Goal: Task Accomplishment & Management: Complete application form

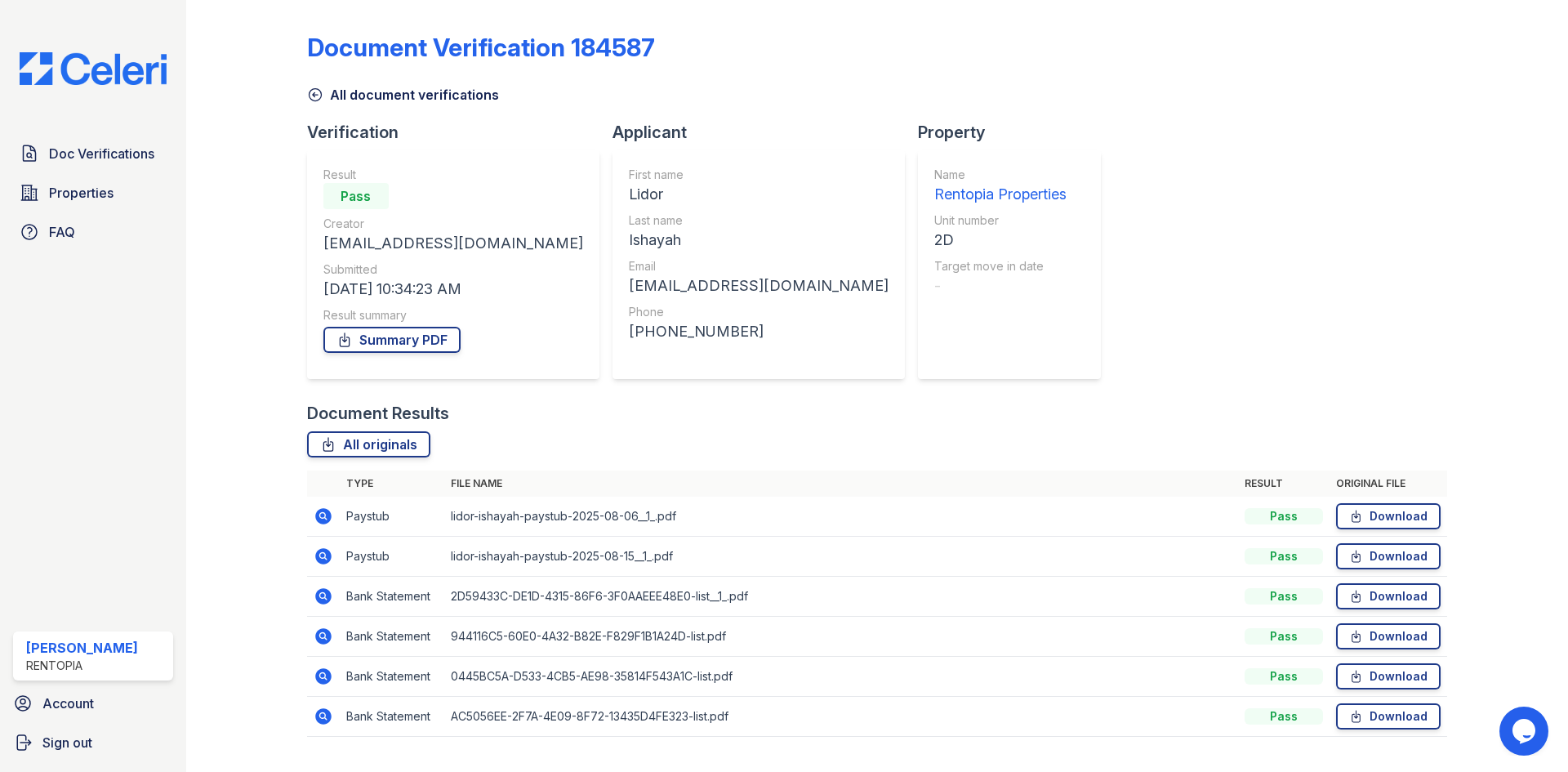
click at [112, 147] on span "Doc Verifications" at bounding box center [102, 153] width 106 height 20
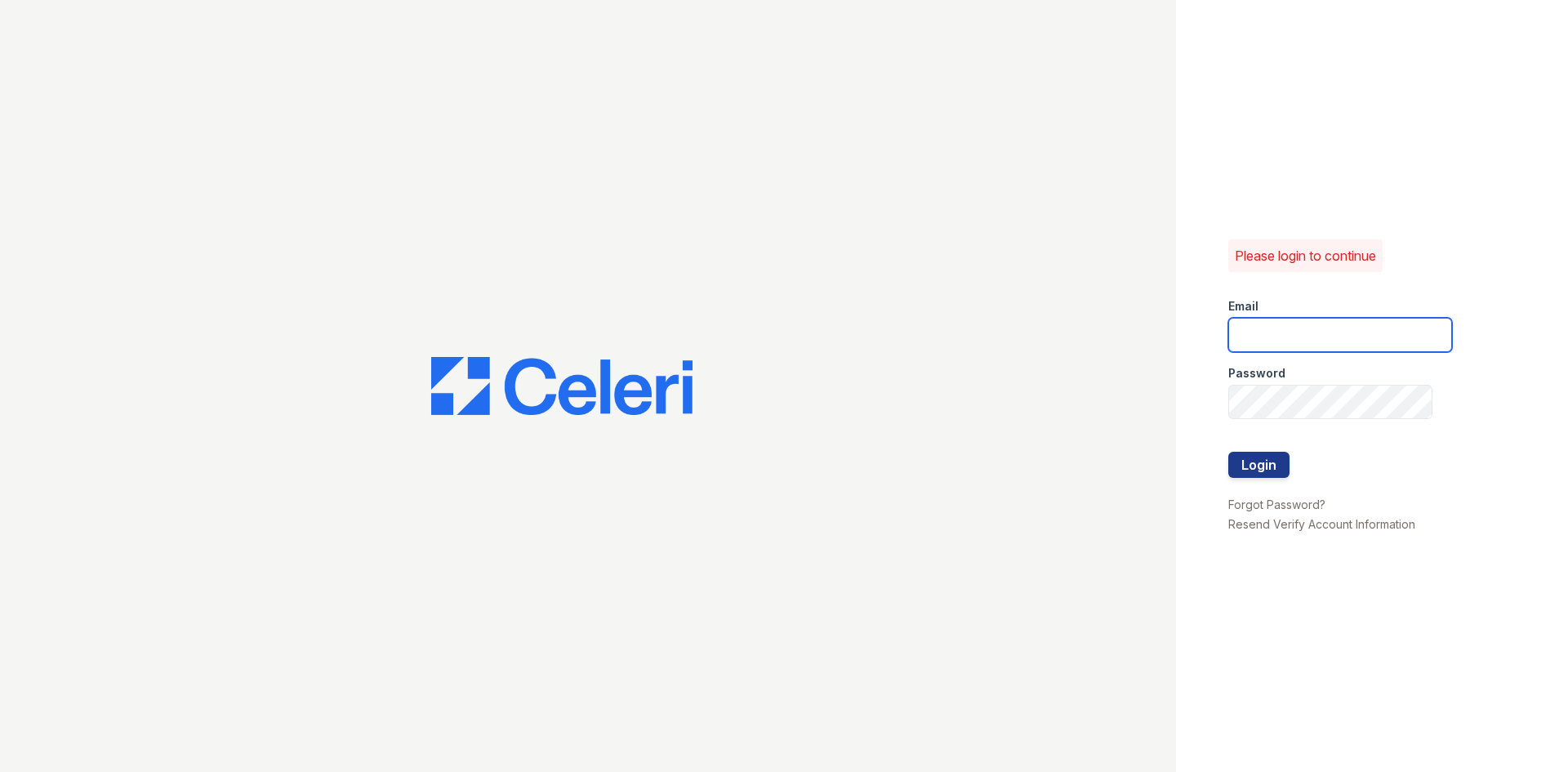
type input "[EMAIL_ADDRESS][DOMAIN_NAME]"
click at [1267, 466] on button "Login" at bounding box center [1259, 464] width 61 height 26
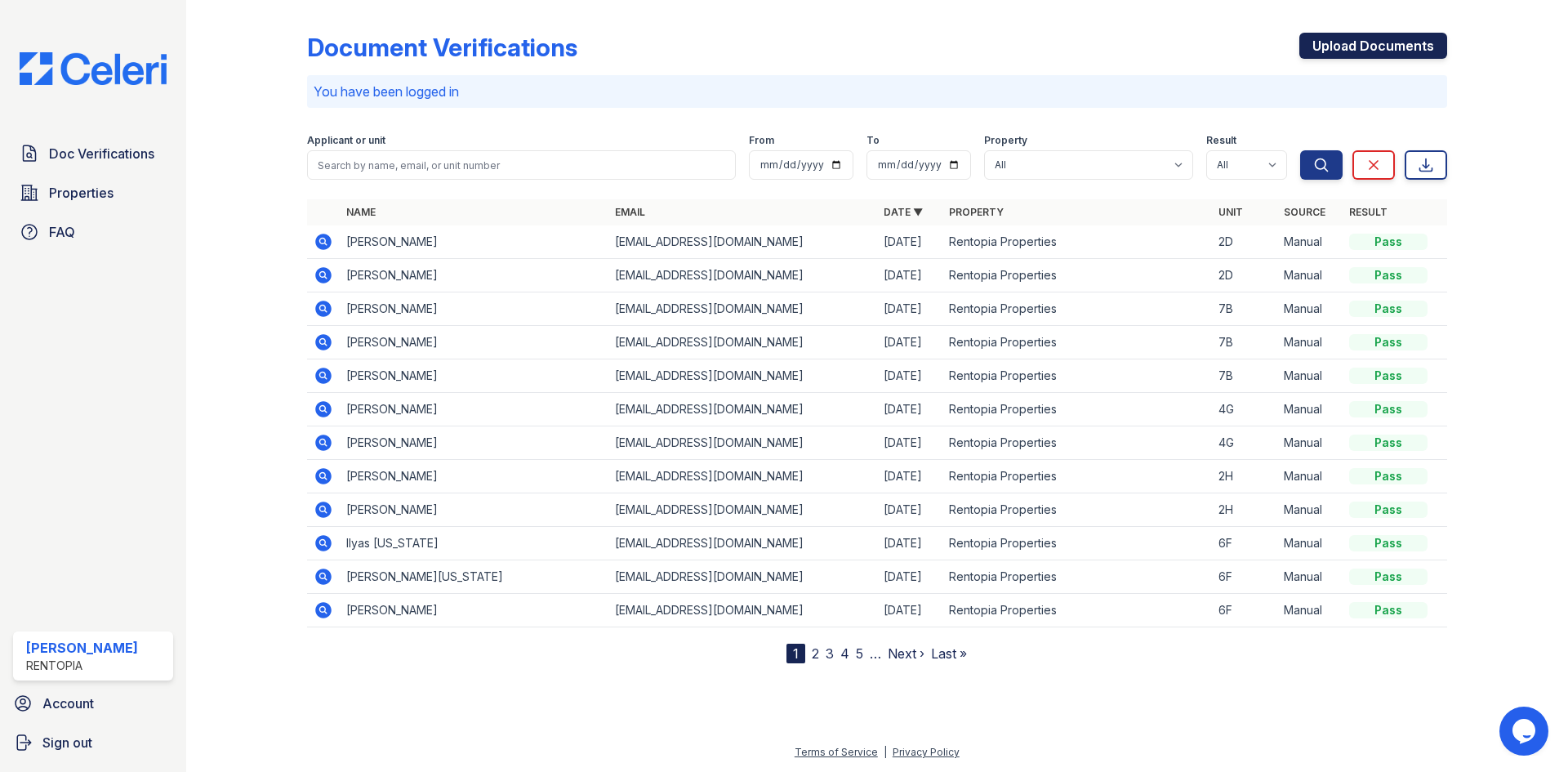
click at [1329, 52] on link "Upload Documents" at bounding box center [1373, 45] width 148 height 26
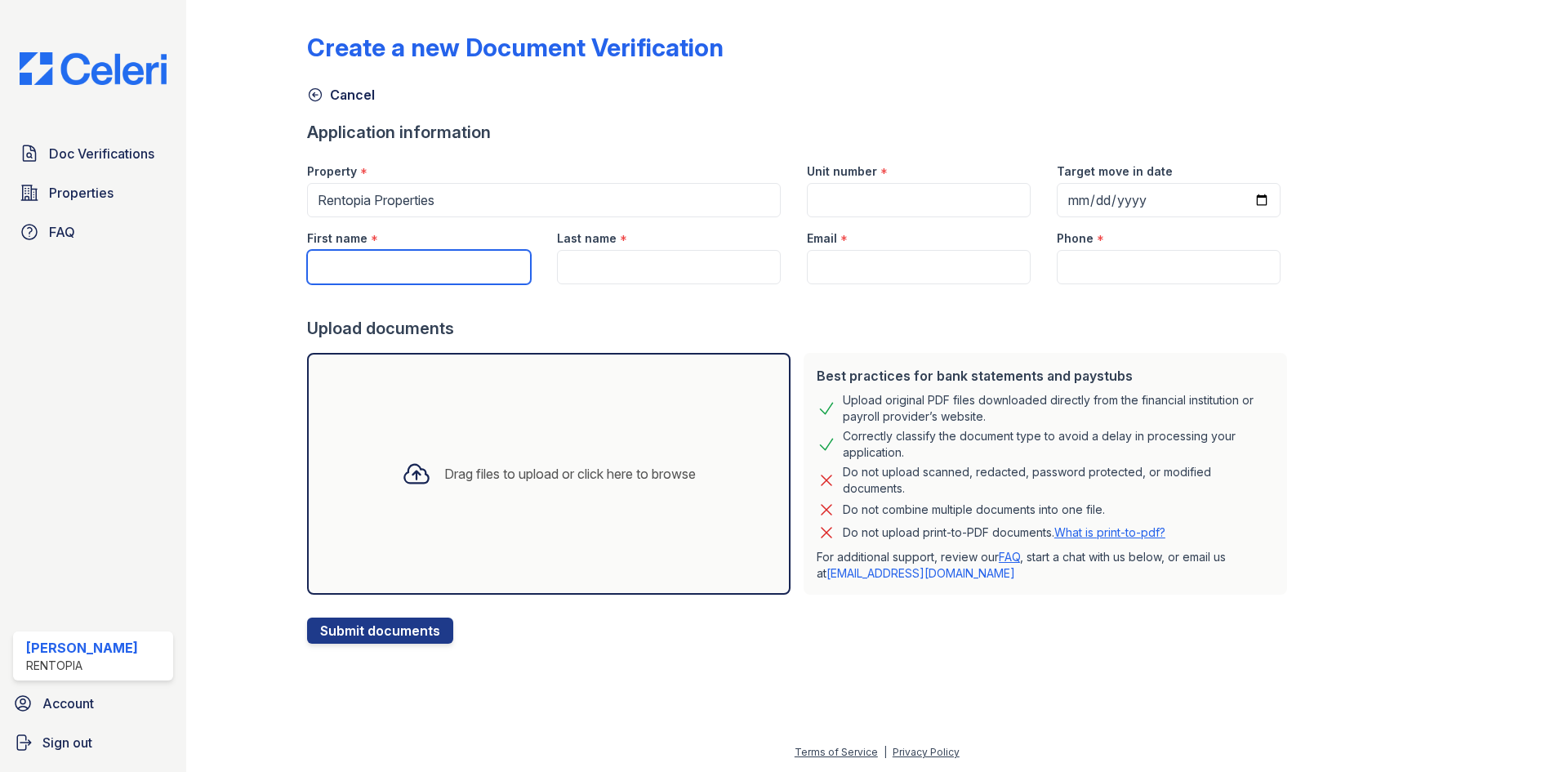
click at [401, 274] on input "First name" at bounding box center [418, 267] width 224 height 34
paste input "Siddhant Kothari"
drag, startPoint x: 437, startPoint y: 272, endPoint x: 376, endPoint y: 271, distance: 61.0
click at [376, 271] on input "Siddhant Kothari" at bounding box center [418, 267] width 224 height 34
type input "Siddhant"
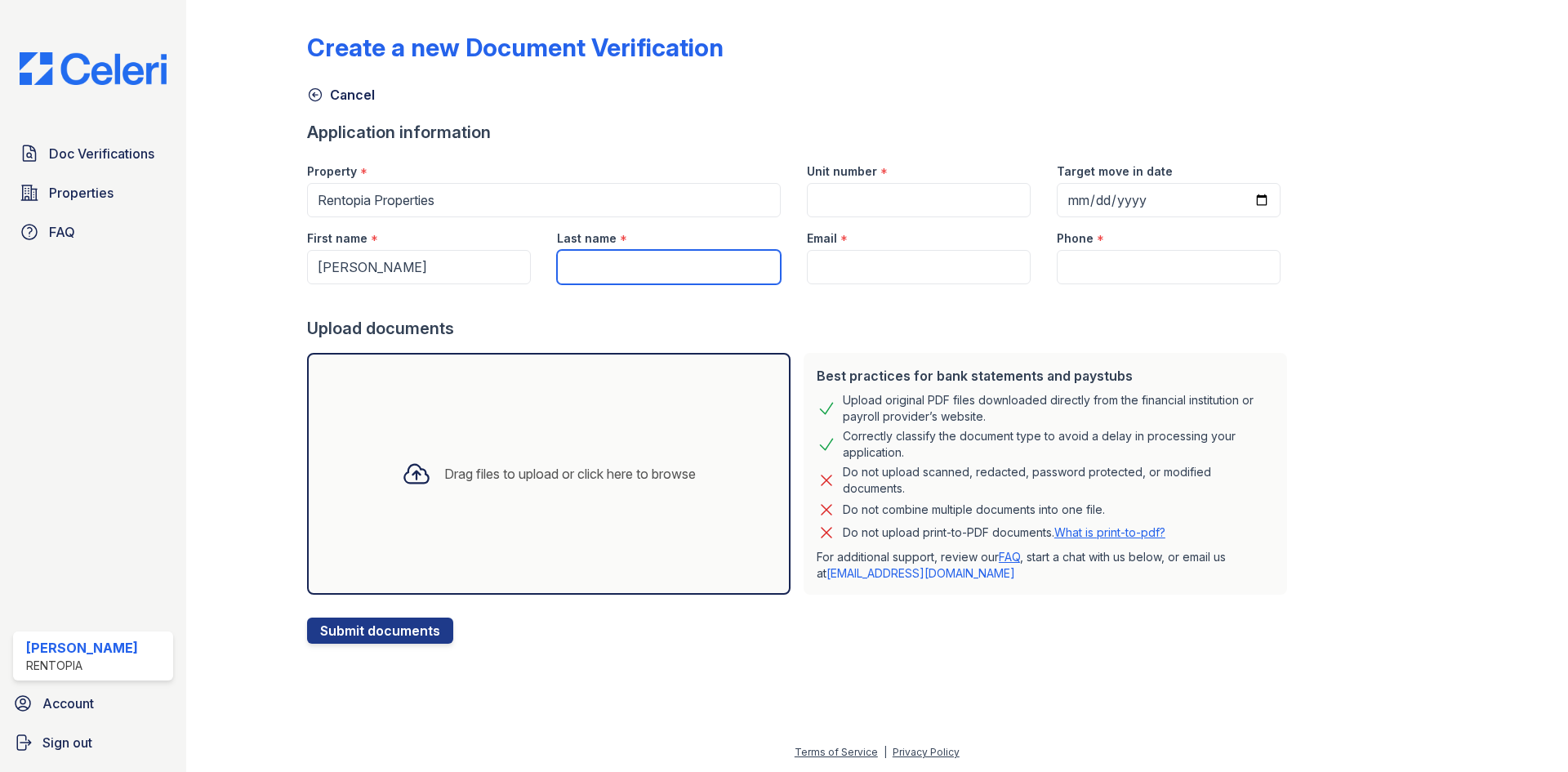
paste input "Kothari"
type input "Kothari"
click at [859, 268] on input "Email" at bounding box center [918, 267] width 224 height 34
type input "[EMAIL_ADDRESS][DOMAIN_NAME]"
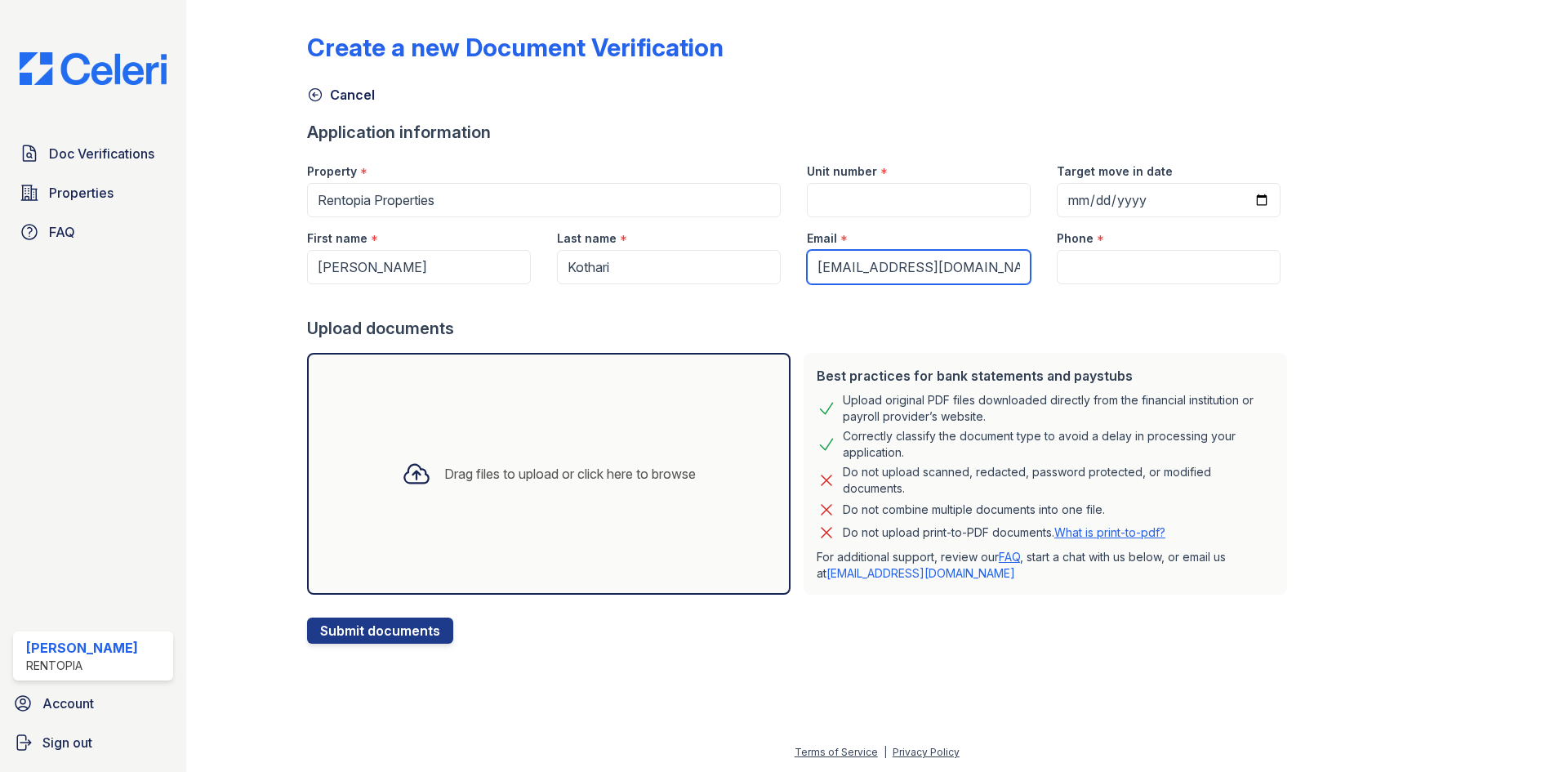
type input "9172021817"
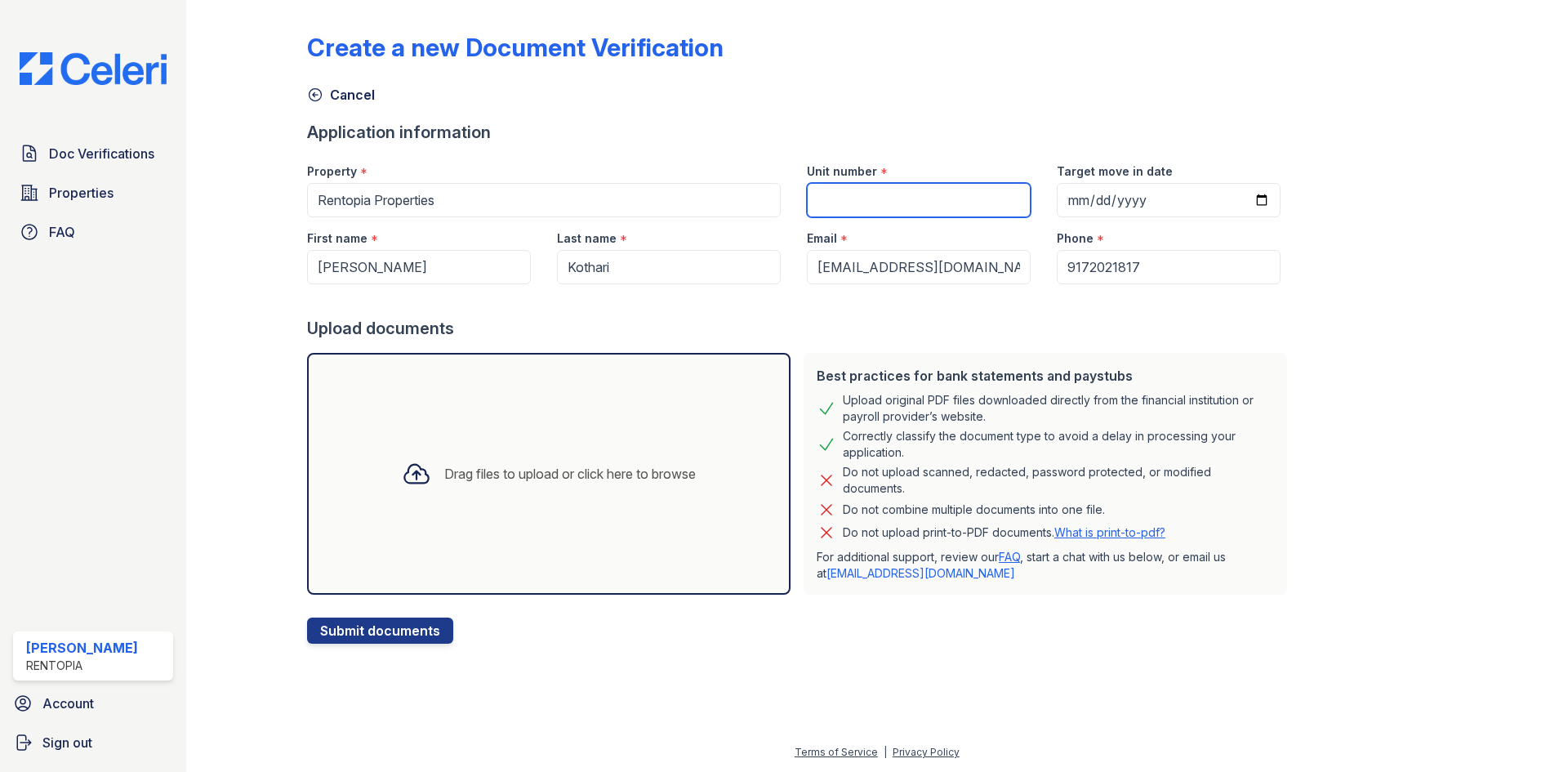
click at [886, 201] on input "Unit number" at bounding box center [918, 200] width 224 height 34
type input "5D"
click at [585, 434] on div "Drag files to upload or click here to browse" at bounding box center [549, 474] width 484 height 242
click at [589, 435] on div "Drag files to upload or click here to browse" at bounding box center [549, 474] width 484 height 242
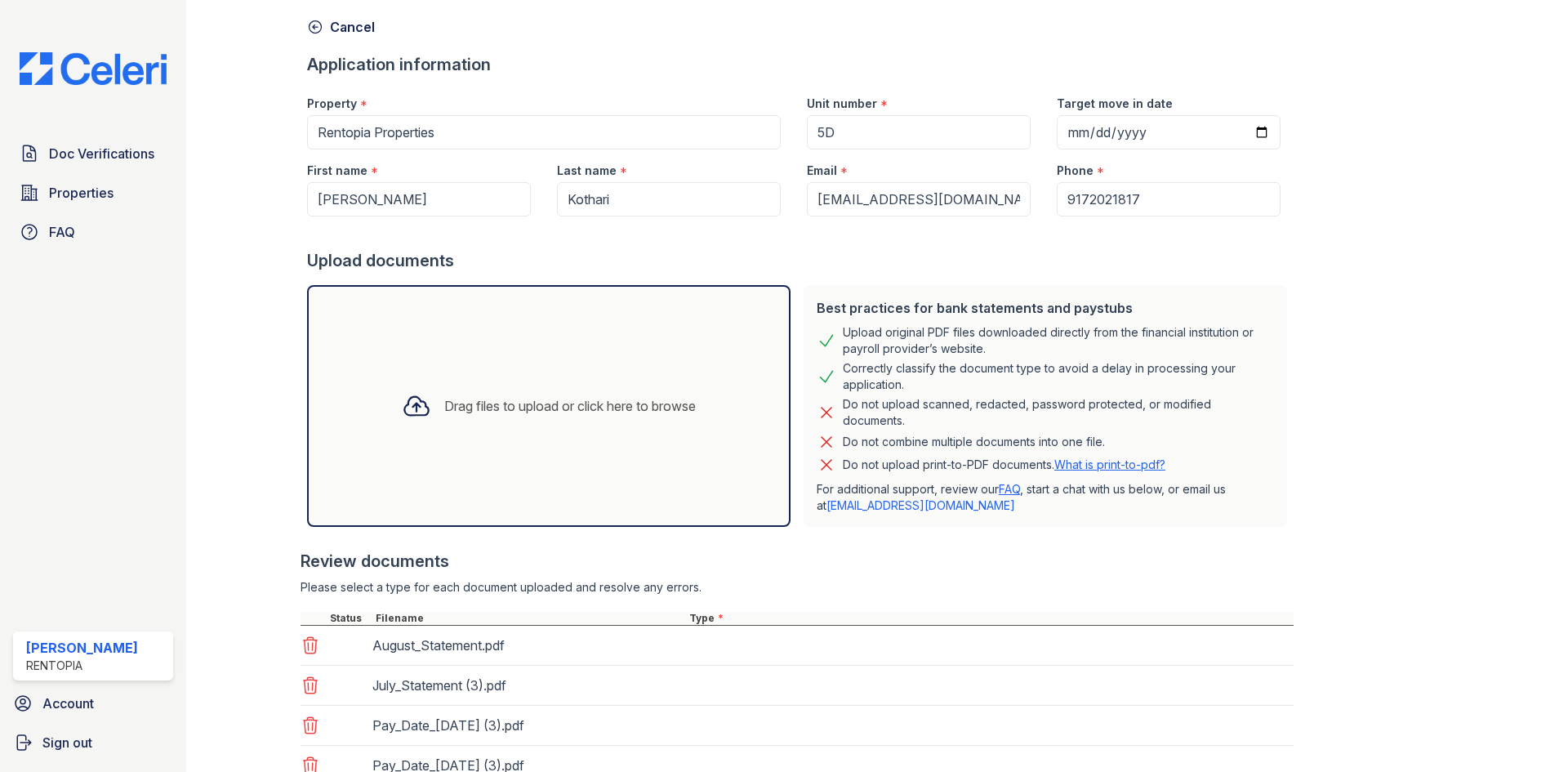
scroll to position [276, 0]
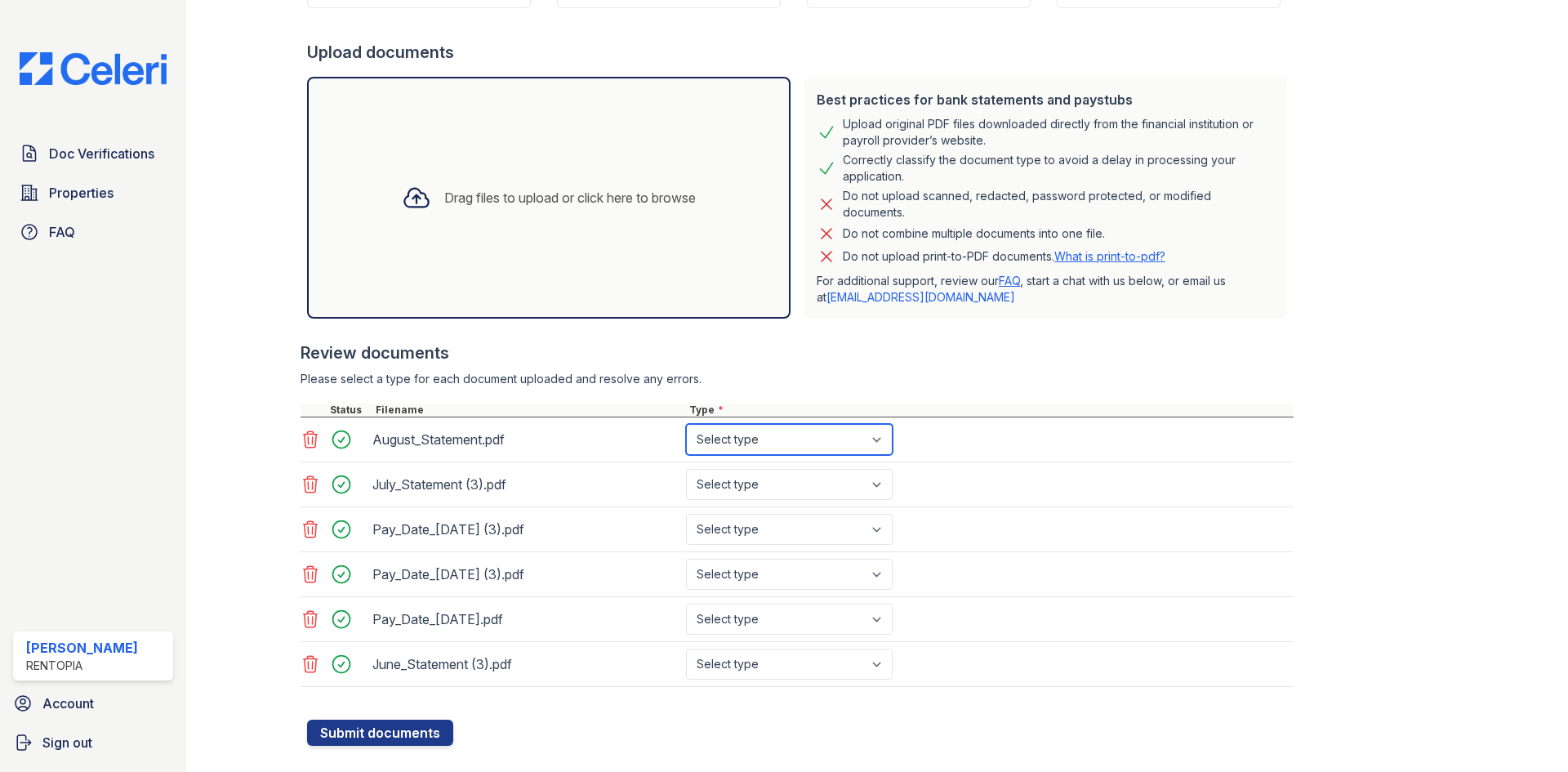
click at [755, 441] on select "Select type Paystub Bank Statement Offer Letter Tax Documents Benefit Award Let…" at bounding box center [789, 440] width 207 height 31
select select "bank_statement"
click at [686, 424] on select "Select type Paystub Bank Statement Offer Letter Tax Documents Benefit Award Let…" at bounding box center [789, 440] width 207 height 31
drag, startPoint x: 750, startPoint y: 486, endPoint x: 750, endPoint y: 497, distance: 11.0
click at [750, 486] on select "Select type Paystub Bank Statement Offer Letter Tax Documents Benefit Award Let…" at bounding box center [789, 484] width 207 height 31
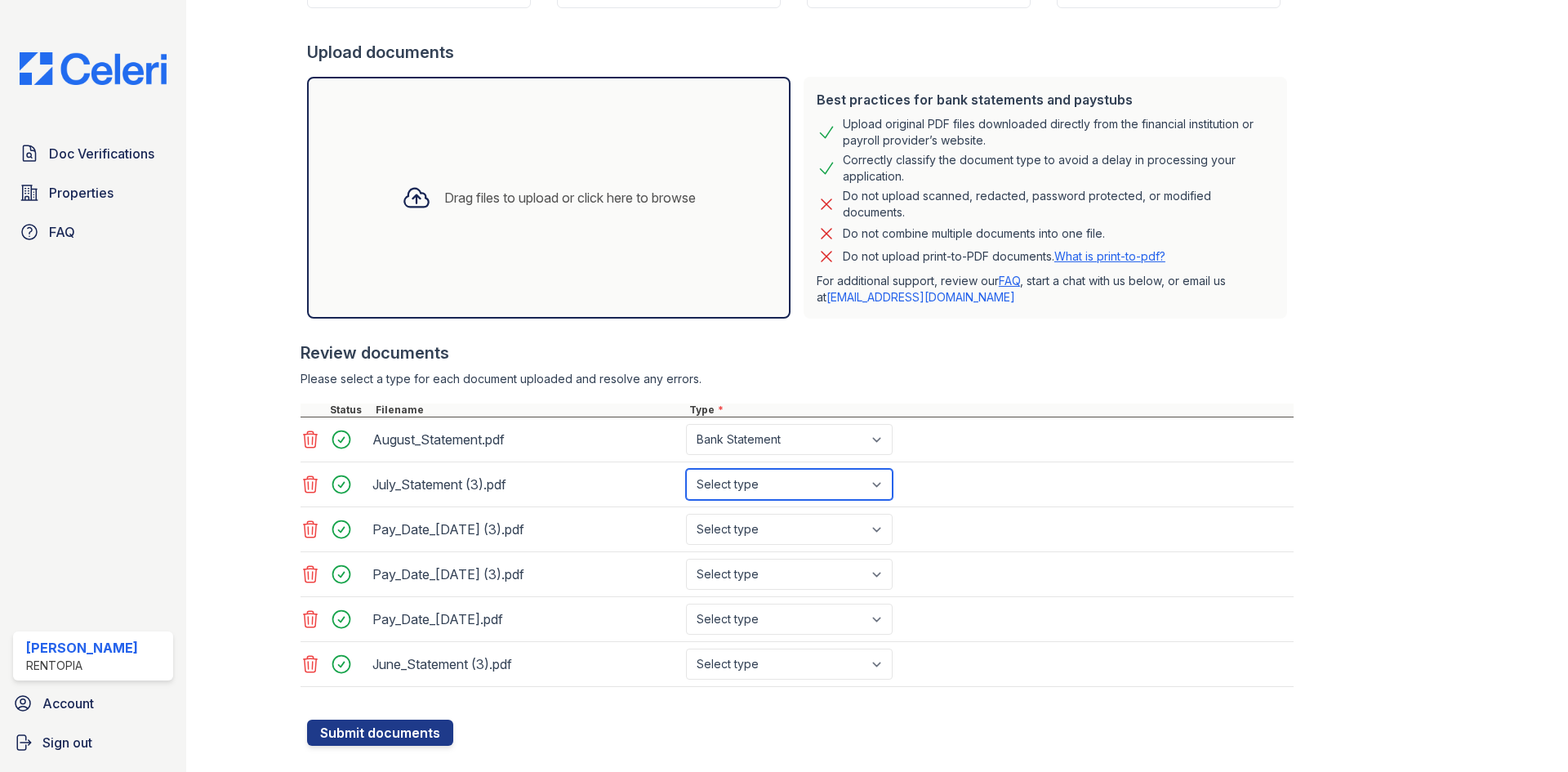
select select "bank_statement"
click at [686, 469] on select "Select type Paystub Bank Statement Offer Letter Tax Documents Benefit Award Let…" at bounding box center [789, 484] width 207 height 31
click at [746, 551] on div "Pay_Date_2025-08-01 (3).pdf Select type Paystub Bank Statement Offer Letter Tax…" at bounding box center [797, 529] width 993 height 45
drag, startPoint x: 764, startPoint y: 532, endPoint x: 770, endPoint y: 543, distance: 12.5
click at [764, 532] on select "Select type Paystub Bank Statement Offer Letter Tax Documents Benefit Award Let…" at bounding box center [789, 529] width 207 height 31
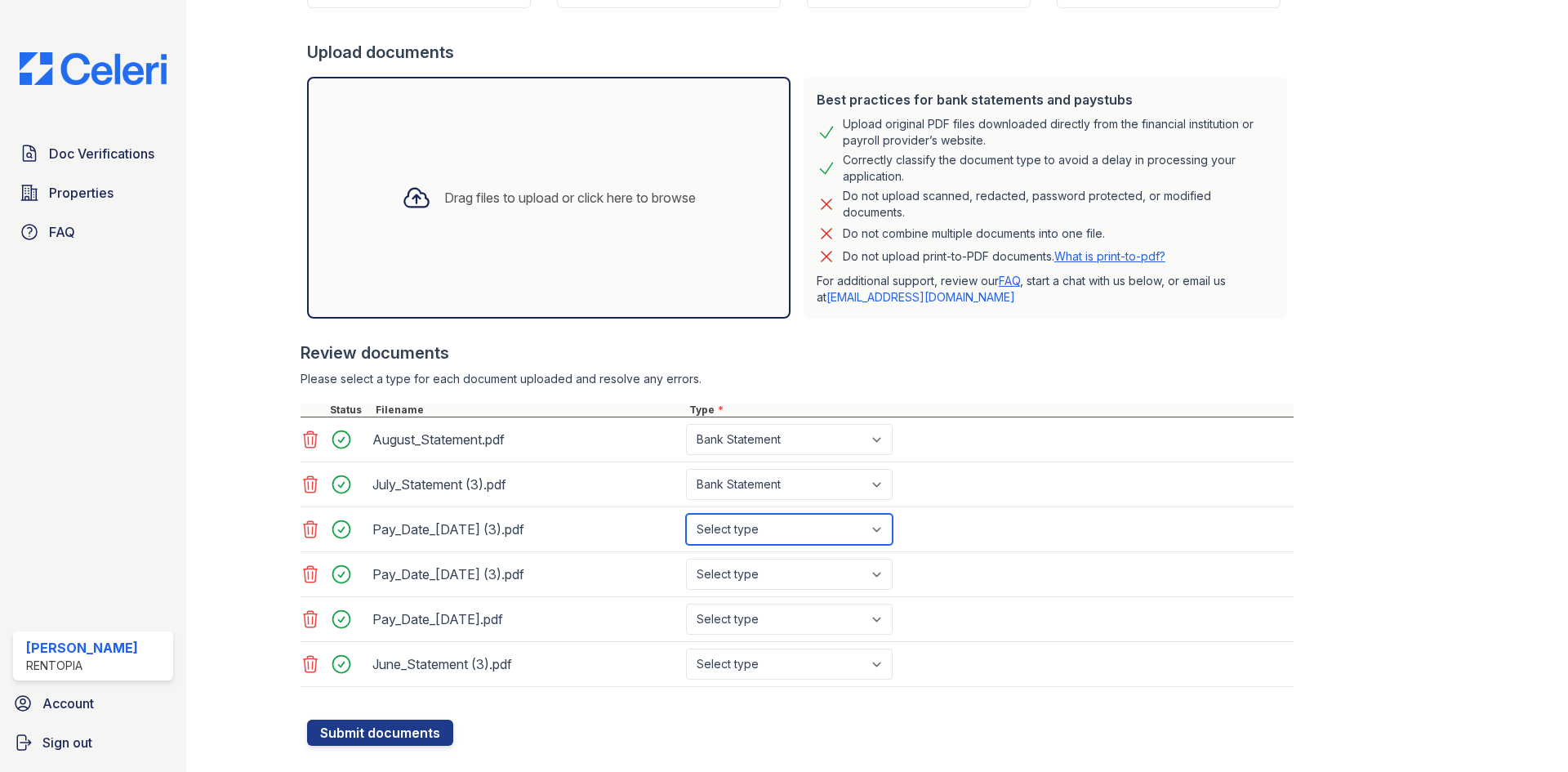
select select "paystub"
click at [686, 514] on select "Select type Paystub Bank Statement Offer Letter Tax Documents Benefit Award Let…" at bounding box center [789, 529] width 207 height 31
click at [774, 580] on select "Select type Paystub Bank Statement Offer Letter Tax Documents Benefit Award Let…" at bounding box center [789, 574] width 207 height 31
select select "paystub"
click at [686, 559] on select "Select type Paystub Bank Statement Offer Letter Tax Documents Benefit Award Let…" at bounding box center [789, 574] width 207 height 31
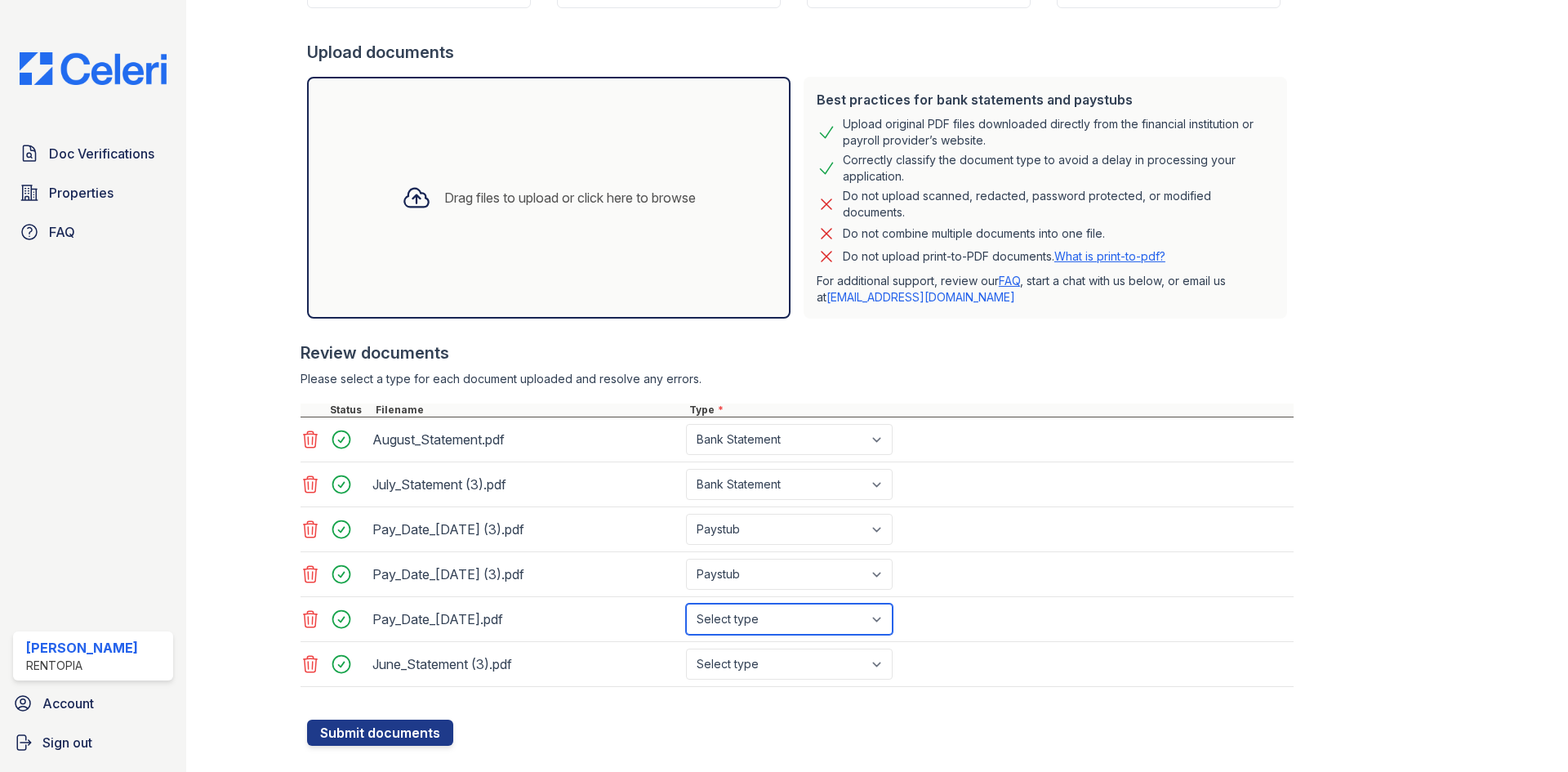
click at [763, 619] on select "Select type Paystub Bank Statement Offer Letter Tax Documents Benefit Award Let…" at bounding box center [789, 619] width 207 height 31
select select "paystub"
click at [686, 604] on select "Select type Paystub Bank Statement Offer Letter Tax Documents Benefit Award Let…" at bounding box center [789, 619] width 207 height 31
click at [740, 664] on select "Select type Paystub Bank Statement Offer Letter Tax Documents Benefit Award Let…" at bounding box center [789, 664] width 207 height 31
select select "bank_statement"
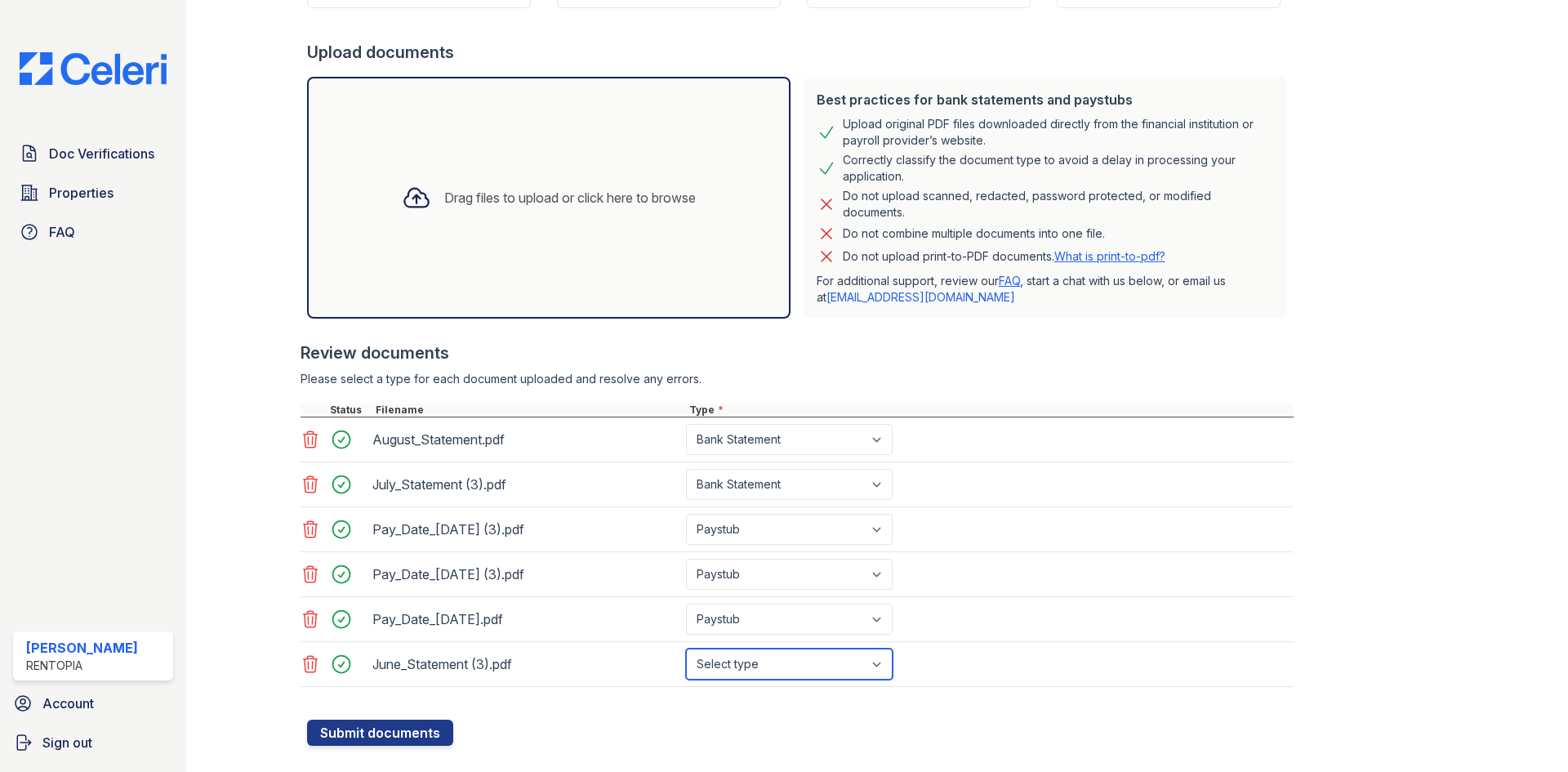
click at [686, 648] on select "Select type Paystub Bank Statement Offer Letter Tax Documents Benefit Award Let…" at bounding box center [789, 664] width 207 height 31
click at [378, 742] on button "Submit documents" at bounding box center [380, 733] width 146 height 26
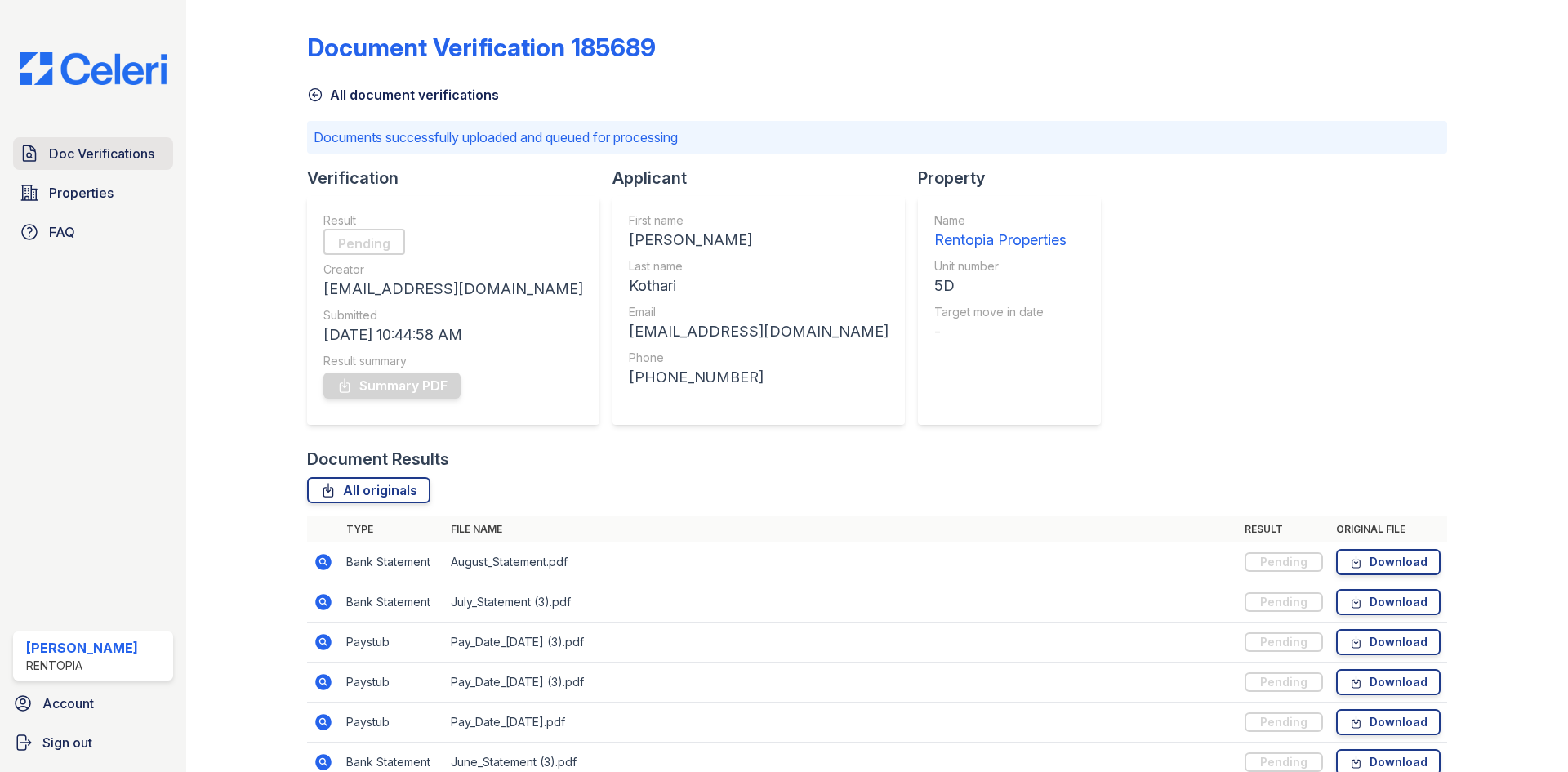
drag, startPoint x: 110, startPoint y: 158, endPoint x: 119, endPoint y: 157, distance: 9.1
click at [110, 158] on span "Doc Verifications" at bounding box center [102, 153] width 106 height 20
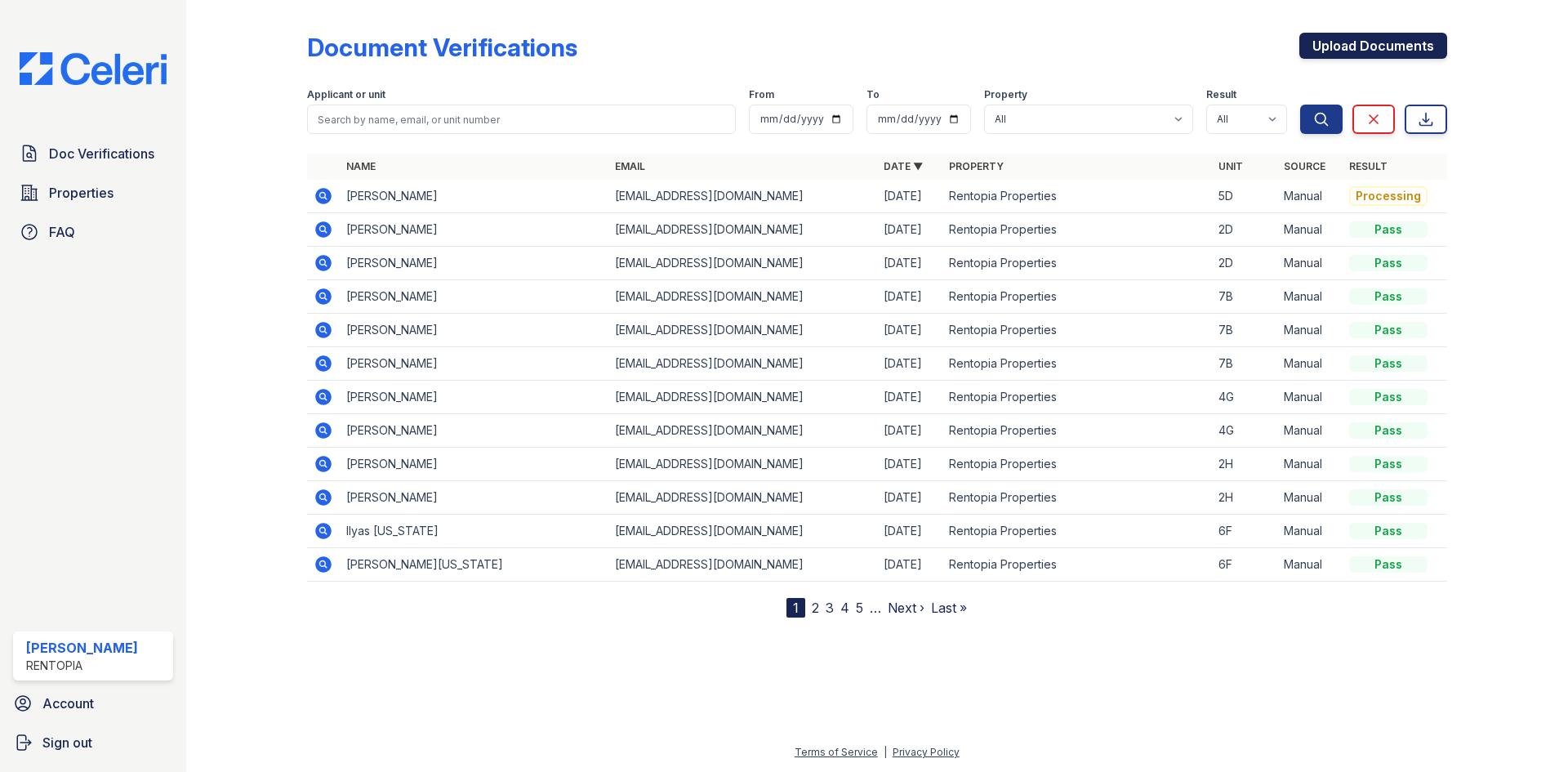
click at [1367, 58] on link "Upload Documents" at bounding box center [1373, 45] width 148 height 26
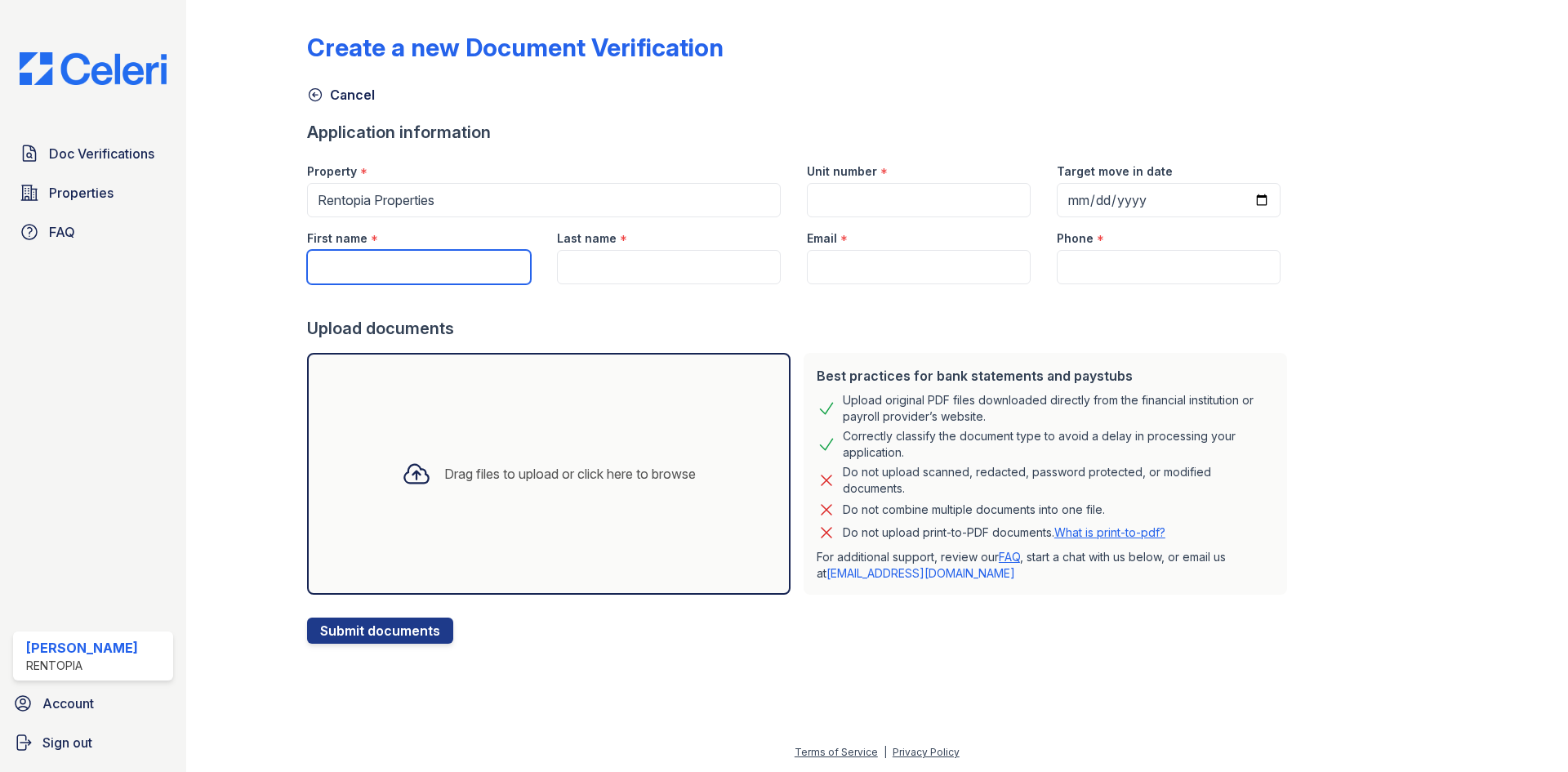
drag, startPoint x: 427, startPoint y: 252, endPoint x: 445, endPoint y: 252, distance: 18.0
click at [426, 252] on input "First name" at bounding box center [418, 267] width 224 height 34
paste input "Suyash Kothari"
drag, startPoint x: 443, startPoint y: 252, endPoint x: 366, endPoint y: 262, distance: 77.6
click at [366, 262] on input "Suyash Kothari" at bounding box center [418, 267] width 224 height 34
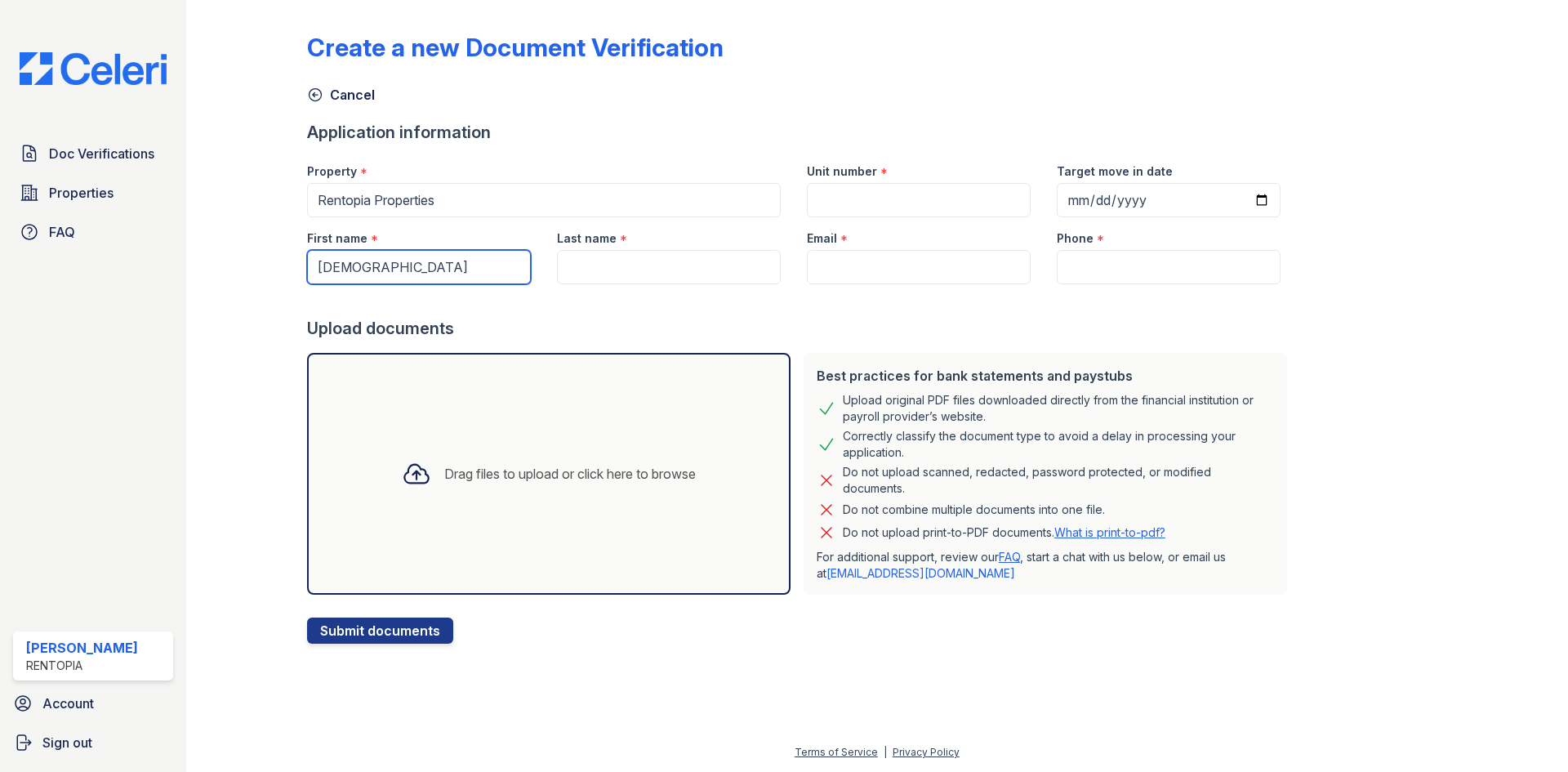
type input "[DEMOGRAPHIC_DATA]"
paste input "Kothari"
type input "Kothari"
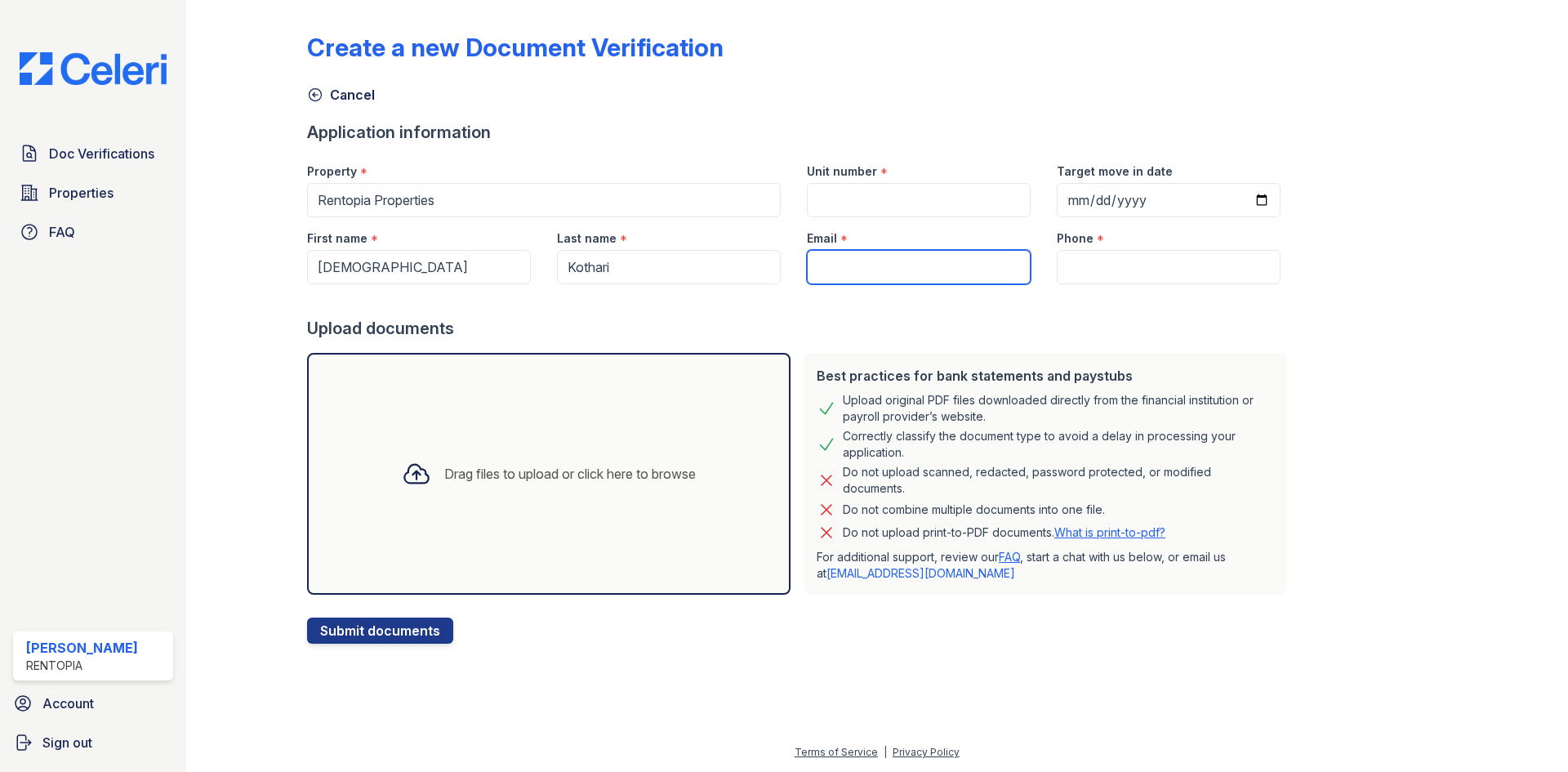
click at [849, 276] on input "Email" at bounding box center [918, 267] width 224 height 34
type input "[EMAIL_ADDRESS][DOMAIN_NAME]"
type input "9172021817"
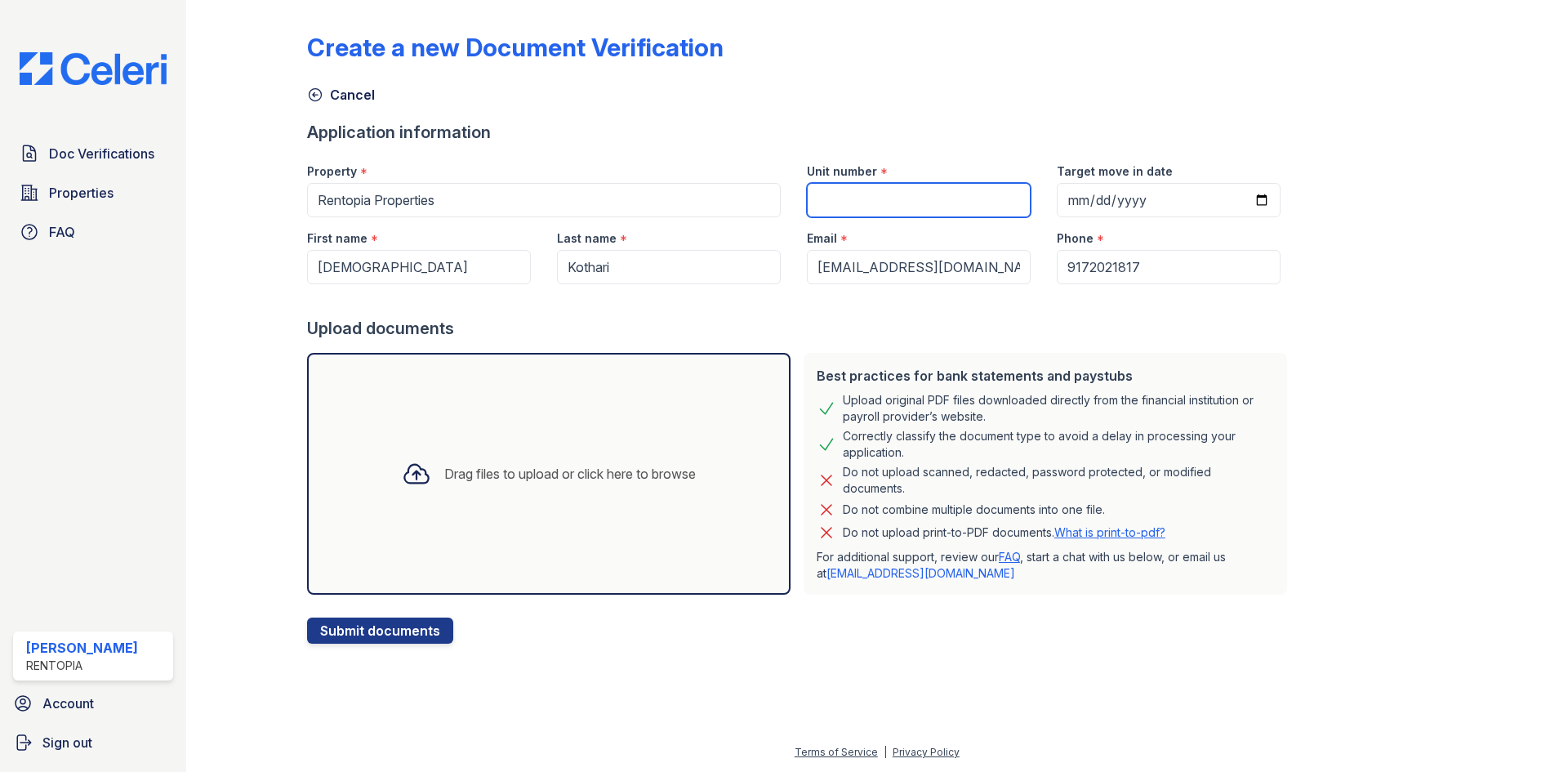
click at [901, 197] on input "Unit number" at bounding box center [918, 200] width 224 height 34
type input "5D"
click at [526, 462] on div "Drag files to upload or click here to browse" at bounding box center [549, 473] width 320 height 55
click at [535, 481] on div "Drag files to upload or click here to browse" at bounding box center [570, 474] width 251 height 20
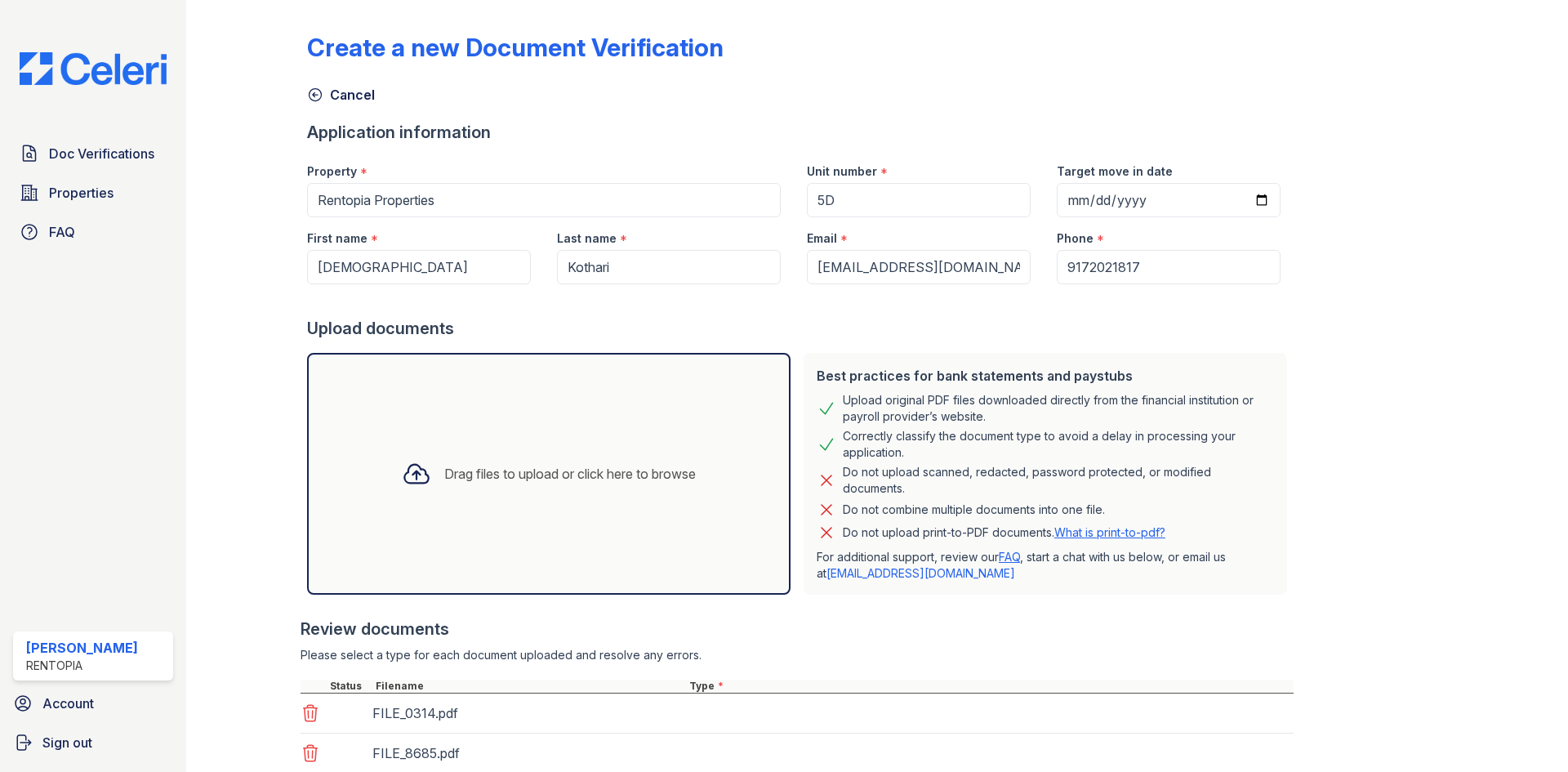
scroll to position [335, 0]
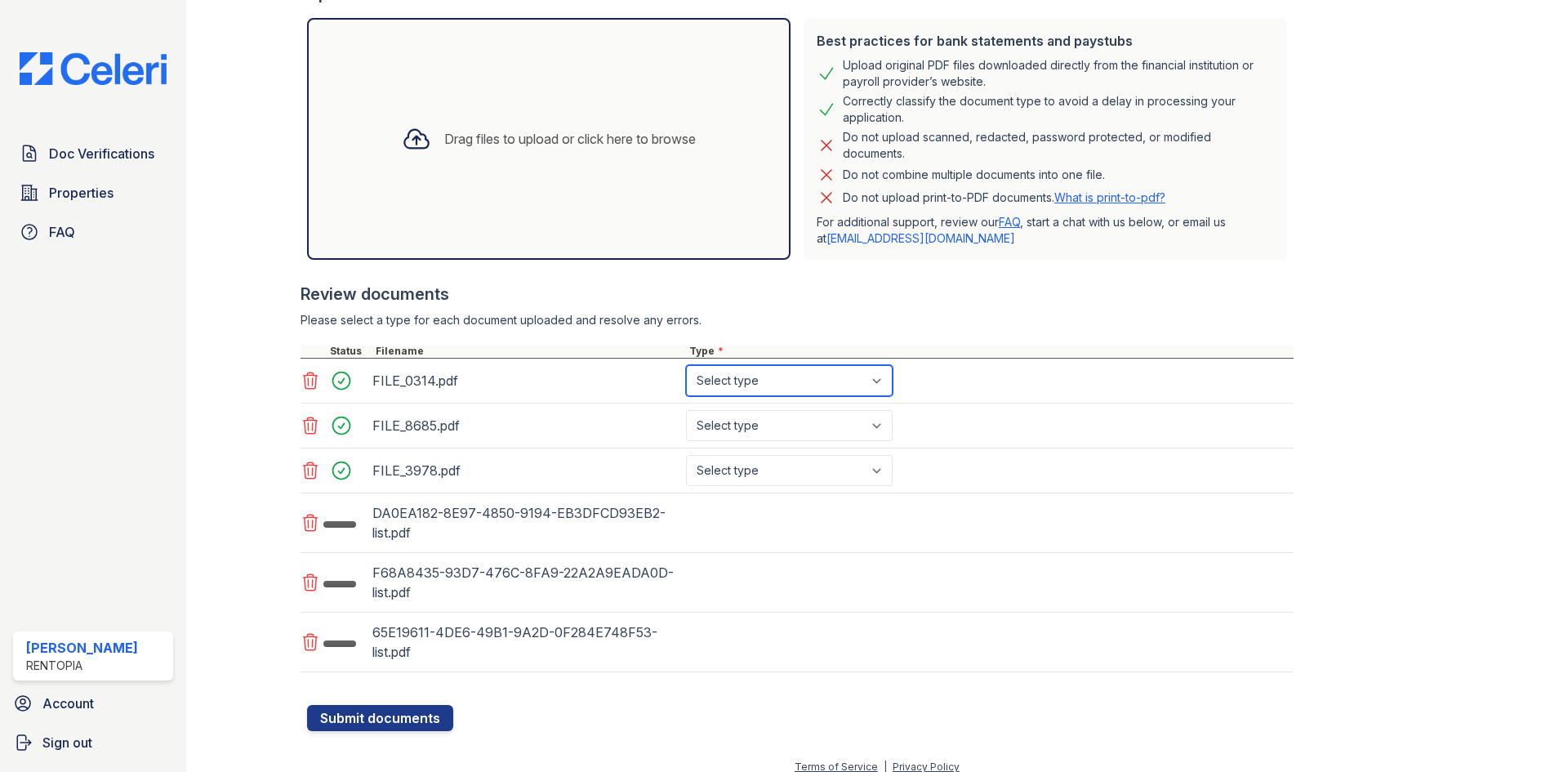
click at [755, 380] on select "Select type Paystub Bank Statement Offer Letter Tax Documents Benefit Award Let…" at bounding box center [789, 381] width 207 height 31
select select "paystub"
click at [686, 366] on select "Select type Paystub Bank Statement Offer Letter Tax Documents Benefit Award Let…" at bounding box center [789, 381] width 207 height 31
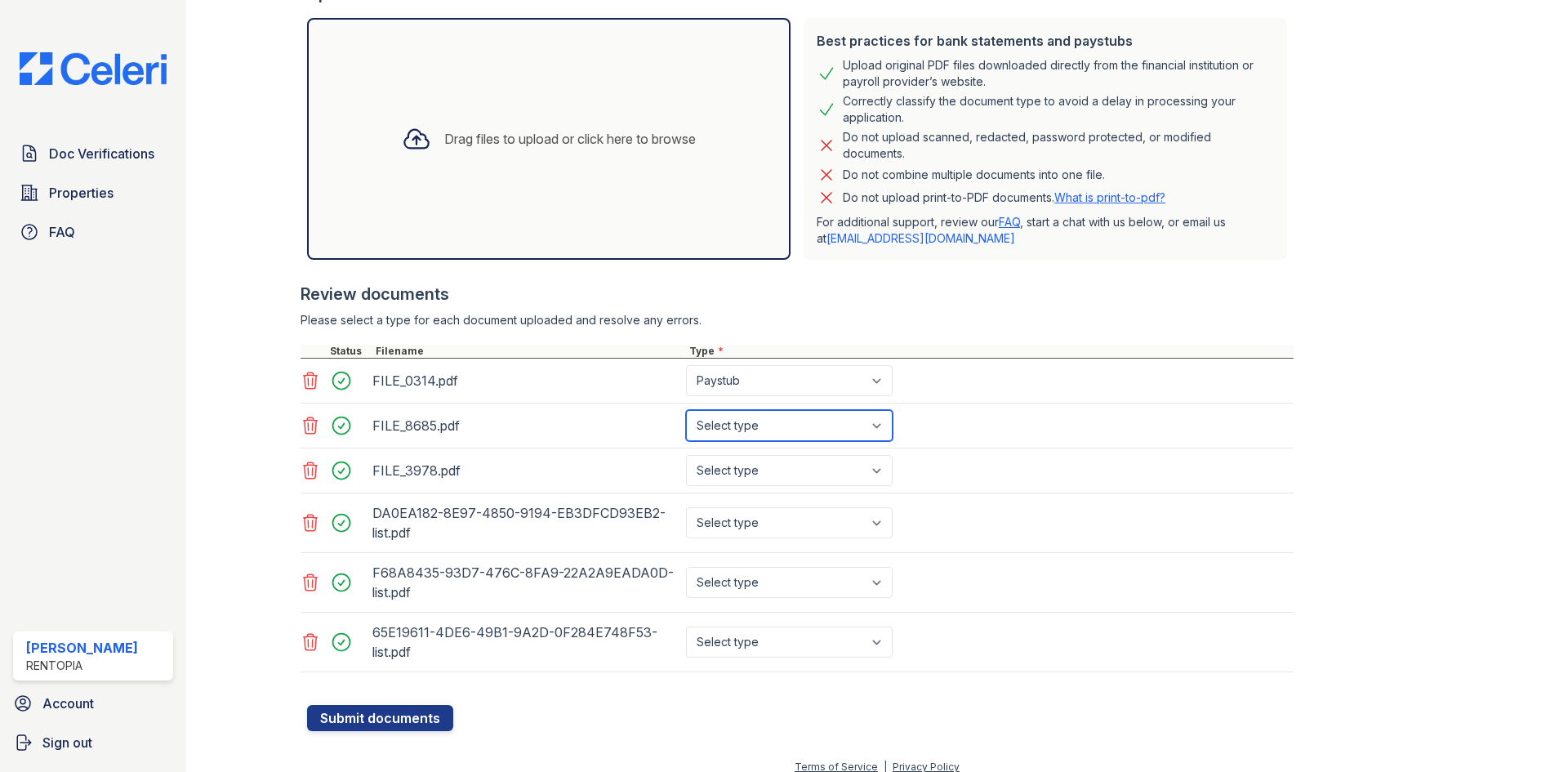
click at [754, 426] on select "Select type Paystub Bank Statement Offer Letter Tax Documents Benefit Award Let…" at bounding box center [789, 425] width 207 height 31
select select "paystub"
click at [686, 410] on select "Select type Paystub Bank Statement Offer Letter Tax Documents Benefit Award Let…" at bounding box center [789, 425] width 207 height 31
click at [758, 472] on select "Select type Paystub Bank Statement Offer Letter Tax Documents Benefit Award Let…" at bounding box center [789, 470] width 207 height 31
select select "paystub"
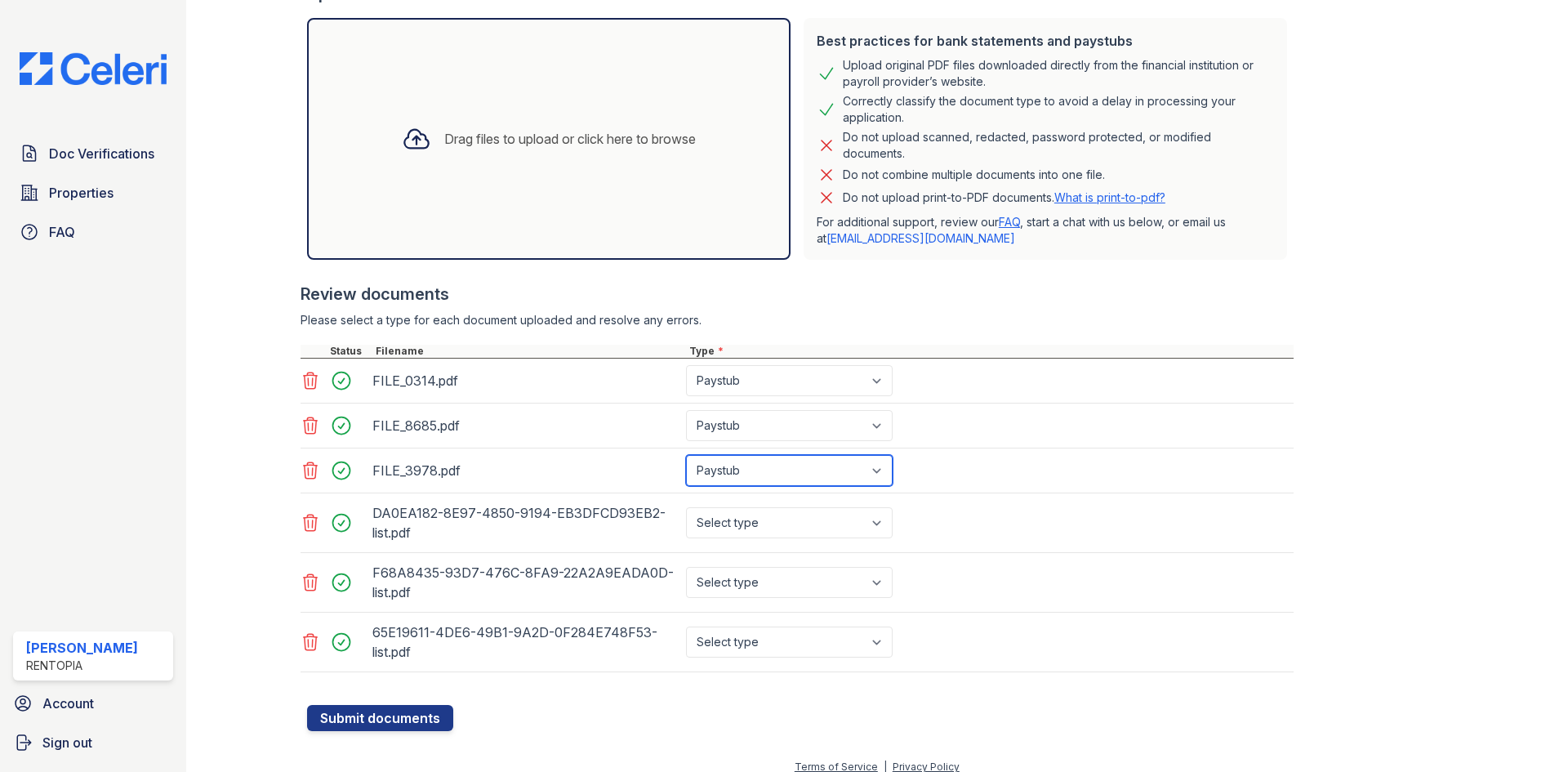
click at [686, 455] on select "Select type Paystub Bank Statement Offer Letter Tax Documents Benefit Award Let…" at bounding box center [789, 470] width 207 height 31
click at [748, 518] on select "Select type Paystub Bank Statement Offer Letter Tax Documents Benefit Award Let…" at bounding box center [789, 522] width 207 height 31
select select "bank_statement"
click at [686, 507] on select "Select type Paystub Bank Statement Offer Letter Tax Documents Benefit Award Let…" at bounding box center [789, 522] width 207 height 31
click at [752, 583] on select "Select type Paystub Bank Statement Offer Letter Tax Documents Benefit Award Let…" at bounding box center [789, 582] width 207 height 31
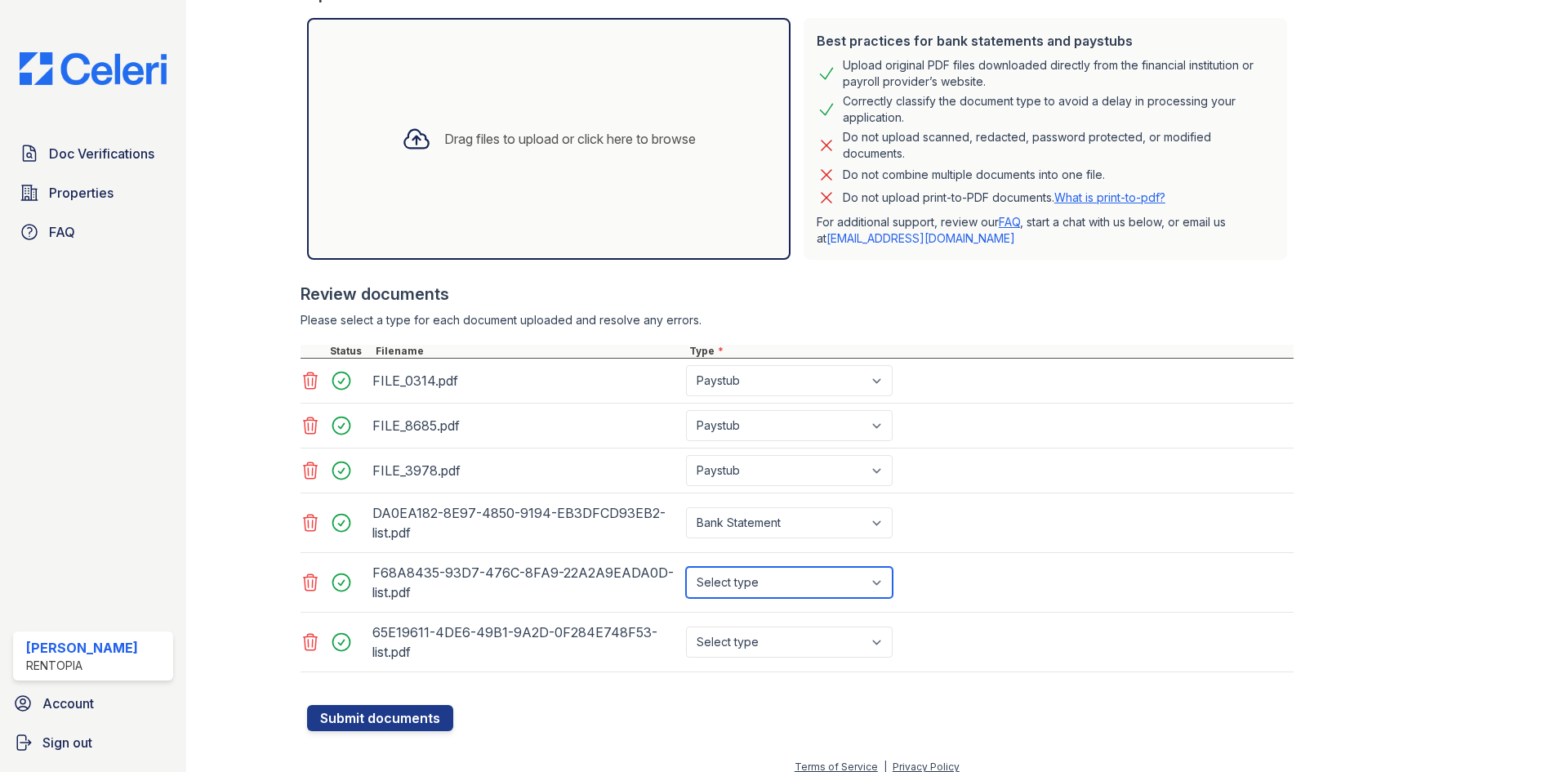
select select "bank_statement"
click at [686, 567] on select "Select type Paystub Bank Statement Offer Letter Tax Documents Benefit Award Let…" at bounding box center [789, 582] width 207 height 31
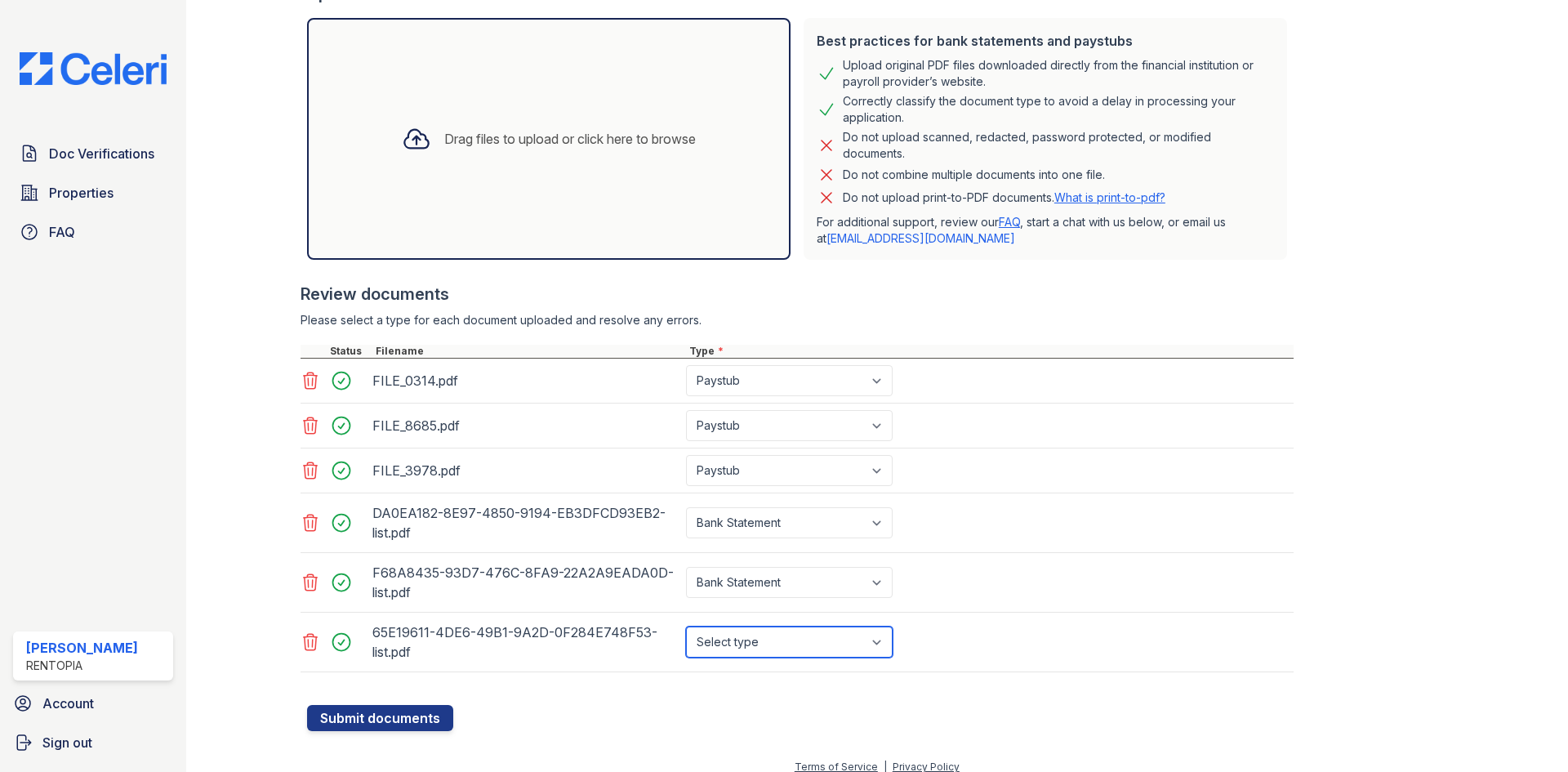
click at [745, 646] on select "Select type Paystub Bank Statement Offer Letter Tax Documents Benefit Award Let…" at bounding box center [789, 642] width 207 height 31
select select "bank_statement"
click at [686, 626] on select "Select type Paystub Bank Statement Offer Letter Tax Documents Benefit Award Let…" at bounding box center [789, 642] width 207 height 31
drag, startPoint x: 407, startPoint y: 715, endPoint x: 668, endPoint y: 666, distance: 265.6
click at [407, 716] on button "Submit documents" at bounding box center [380, 717] width 146 height 26
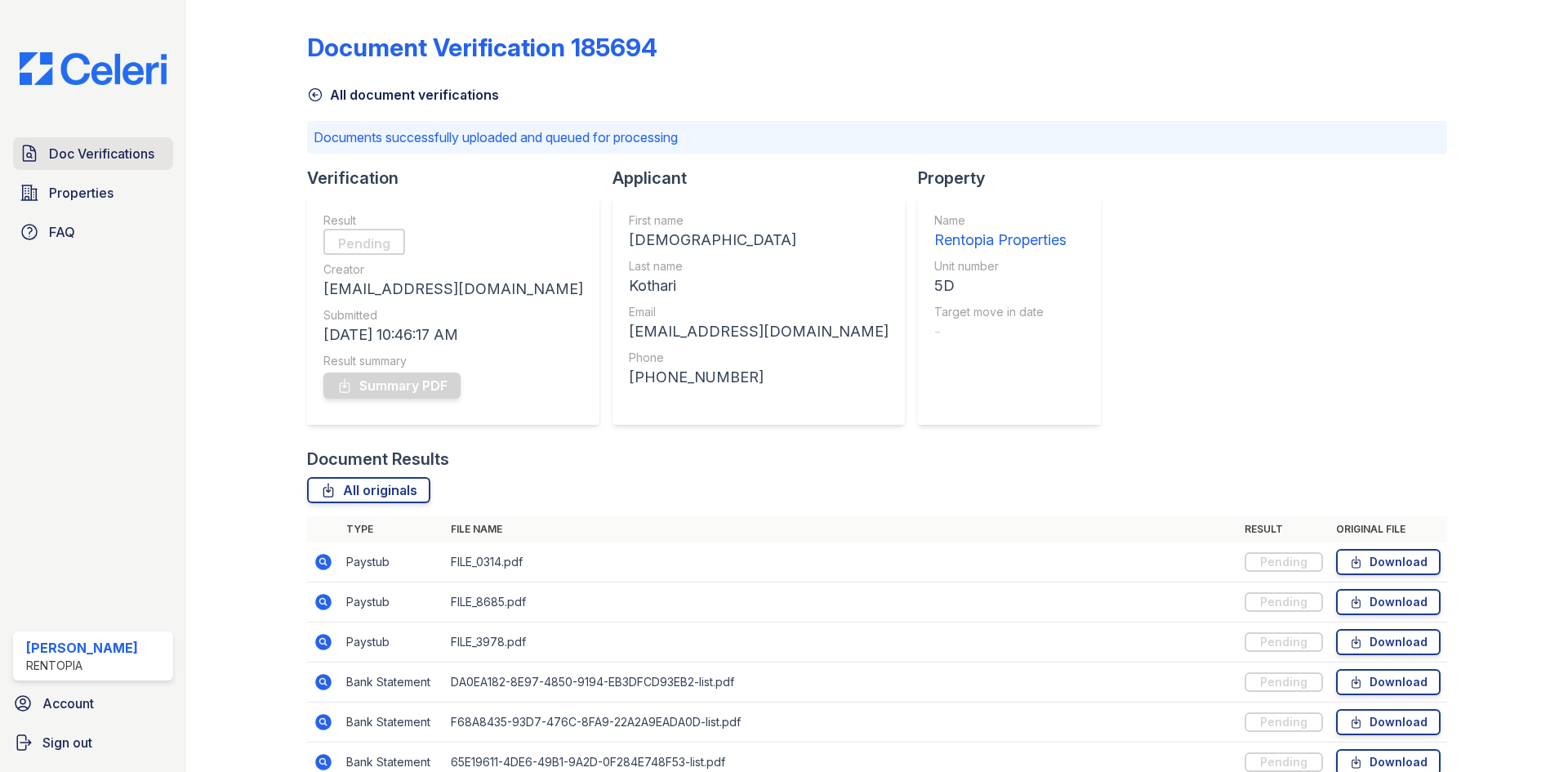
click at [118, 153] on span "Doc Verifications" at bounding box center [102, 153] width 106 height 20
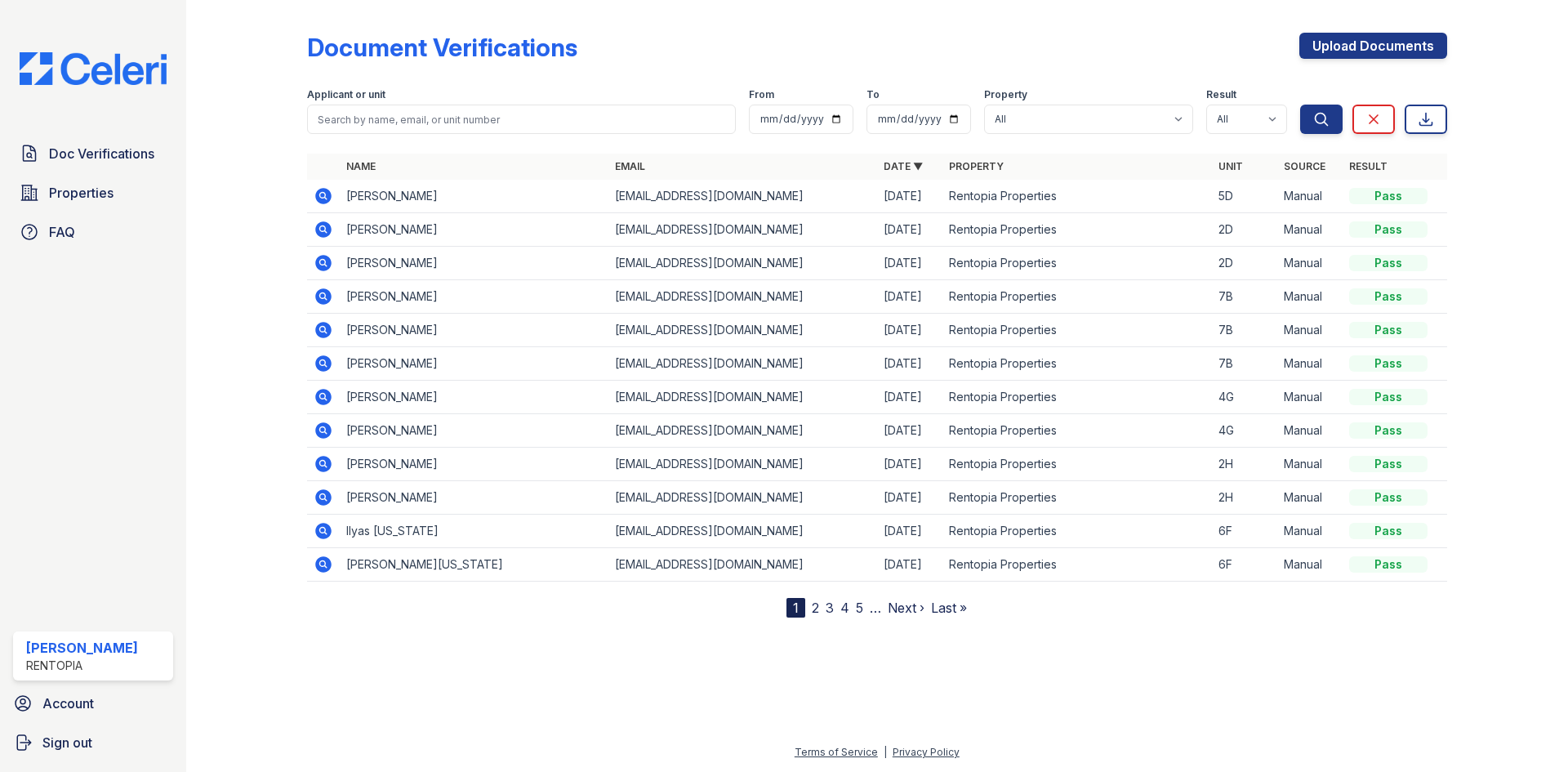
click at [319, 199] on icon at bounding box center [323, 196] width 16 height 16
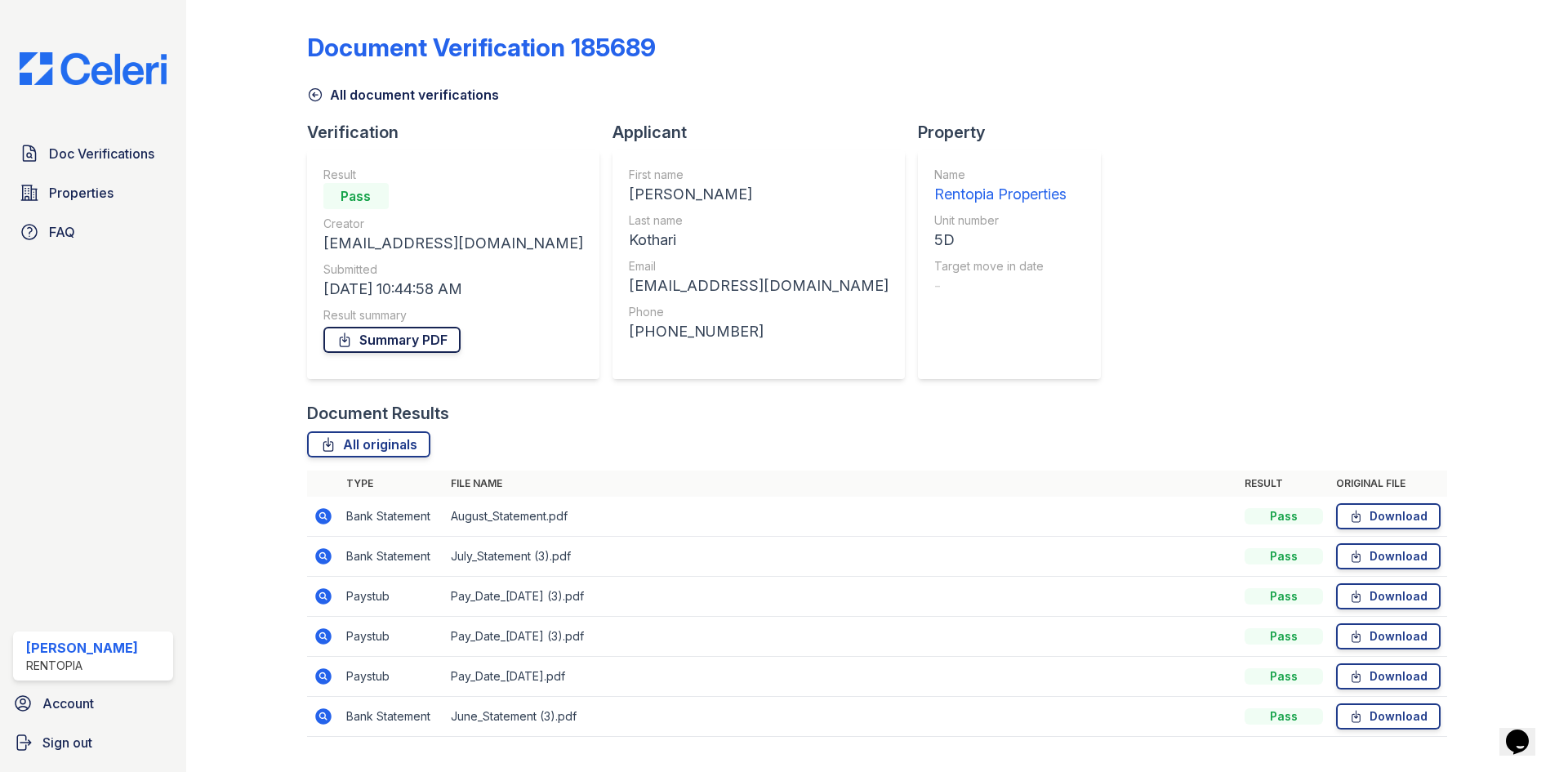
click at [409, 340] on link "Summary PDF" at bounding box center [392, 340] width 137 height 26
click at [101, 148] on span "Doc Verifications" at bounding box center [102, 153] width 106 height 20
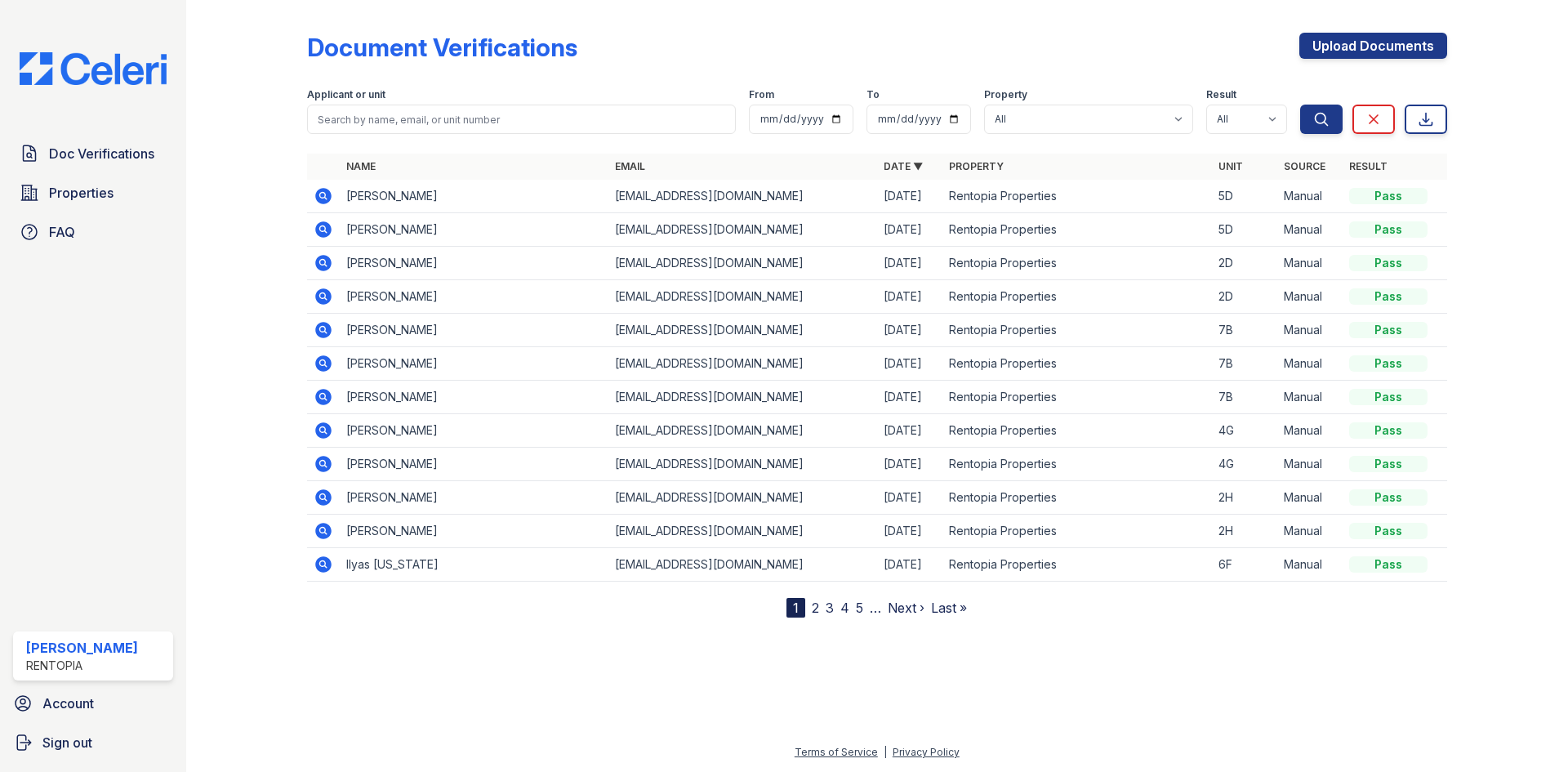
click at [323, 198] on icon at bounding box center [323, 196] width 20 height 20
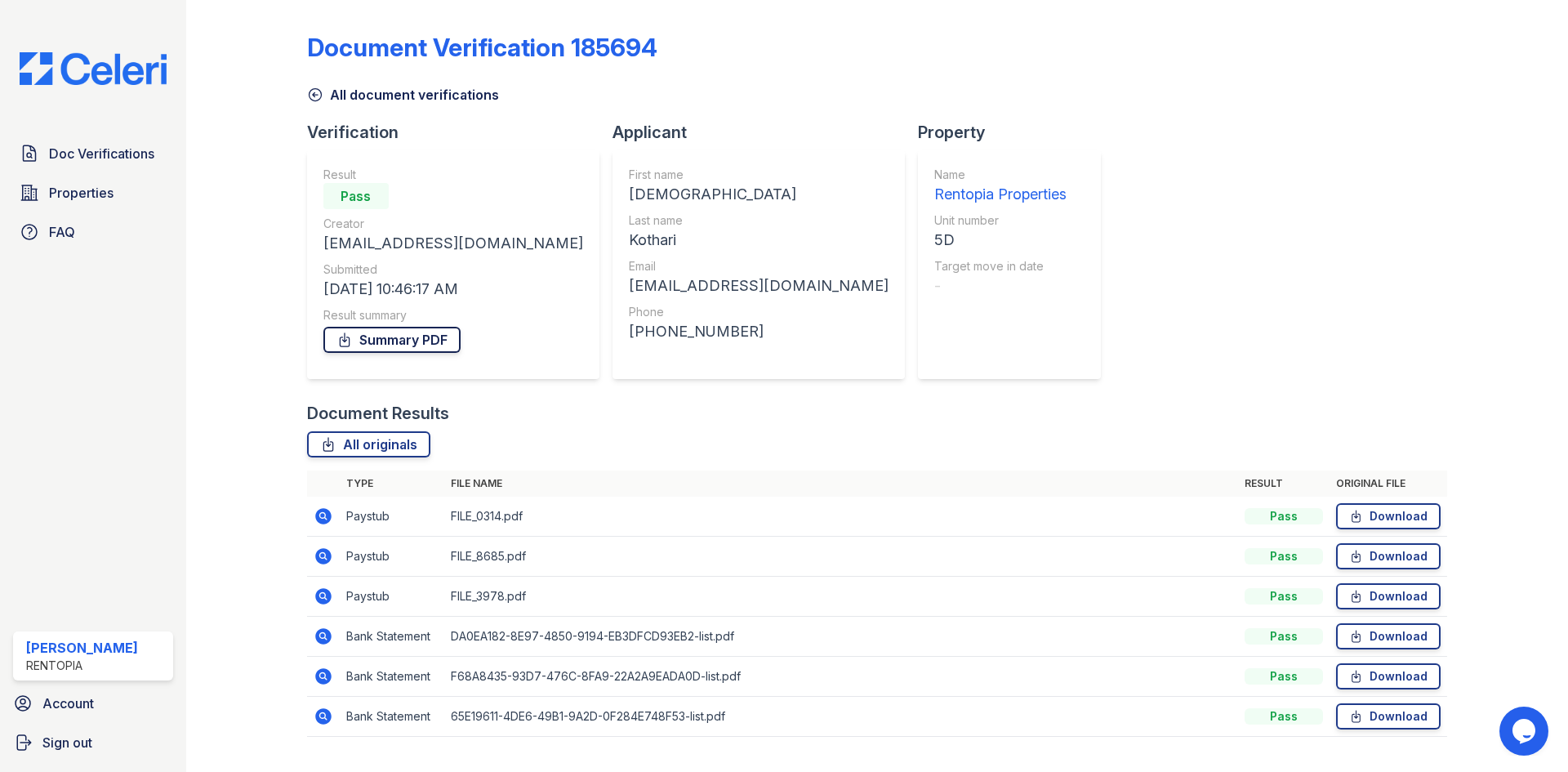
click at [411, 337] on link "Summary PDF" at bounding box center [392, 340] width 137 height 26
